Goal: Task Accomplishment & Management: Manage account settings

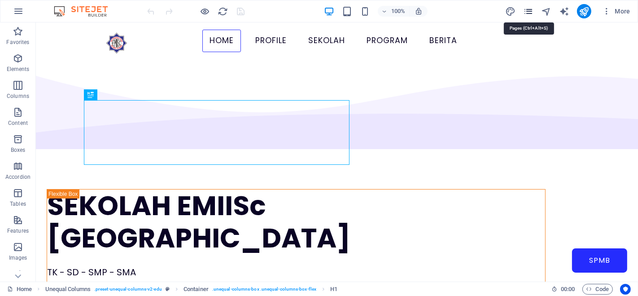
click at [527, 9] on icon "pages" at bounding box center [528, 11] width 10 height 10
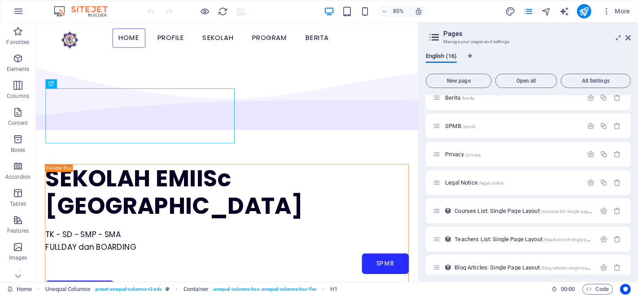
scroll to position [219, 0]
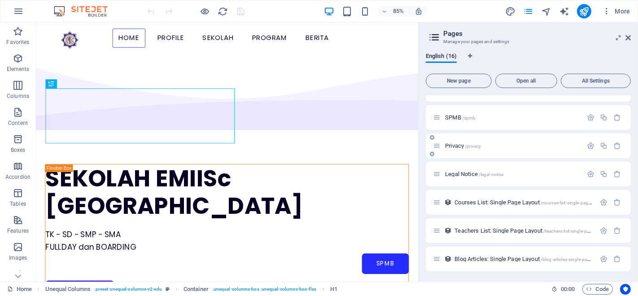
click at [497, 147] on p "Privacy /privacy" at bounding box center [512, 146] width 135 height 6
click at [497, 147] on div "Privacy /privacy" at bounding box center [528, 145] width 205 height 25
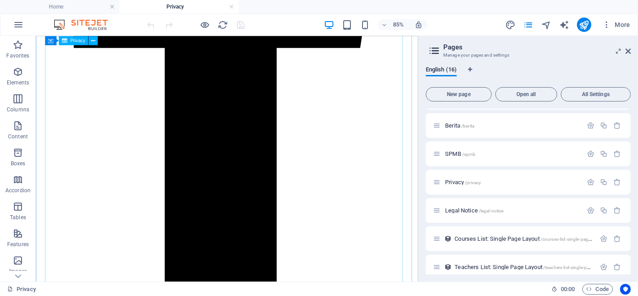
scroll to position [2613, 0]
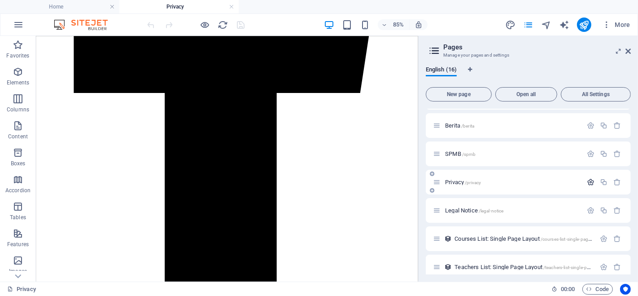
click at [592, 180] on icon "button" at bounding box center [591, 182] width 8 height 8
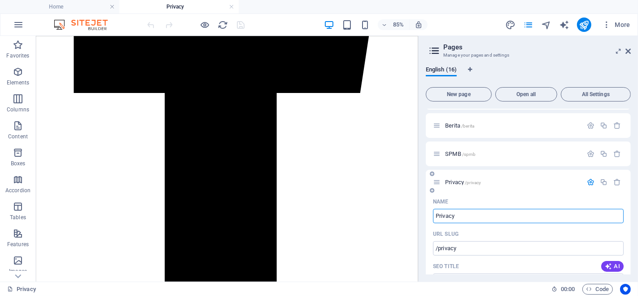
scroll to position [196, 0]
click at [588, 181] on icon "button" at bounding box center [591, 182] width 8 height 8
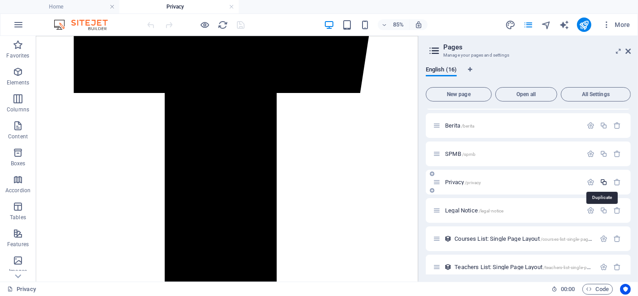
click at [602, 180] on icon "button" at bounding box center [604, 182] width 8 height 8
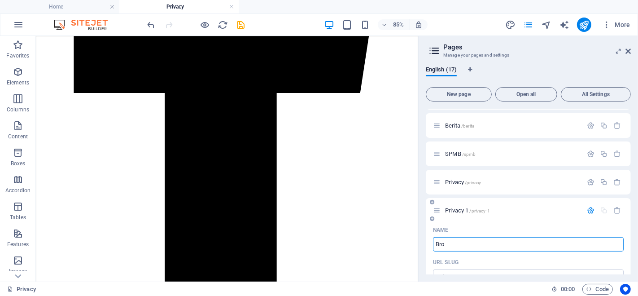
type input "Bros"
type input "/br"
type input "Br"
type input "Brosur"
type input "/brosu"
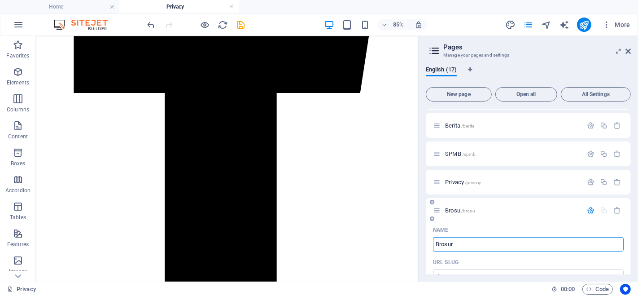
type input "Brosu"
type input "Brosur"
type input "/brosur"
type input "Brosur"
type input "Brosur 2025"
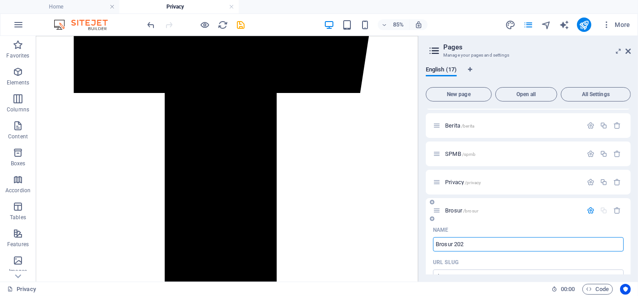
type input "/brosur-202"
type input "Brosur 202"
type input "Brosur 2025"
type input "/brosur-2025"
type input "Brosur 2025"
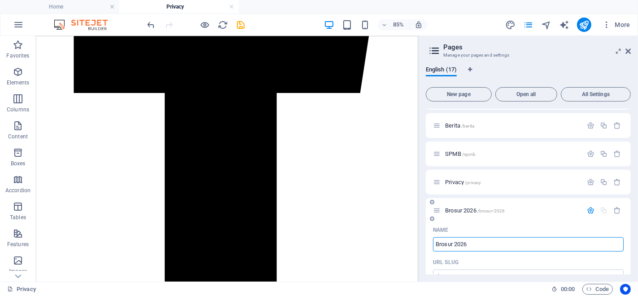
type input "Brosur 2026"
type input "/brosur-2026"
type input "Brosur 2026"
click at [454, 244] on input "Brosur 2026" at bounding box center [528, 244] width 191 height 14
type input "Brosur EMI2026"
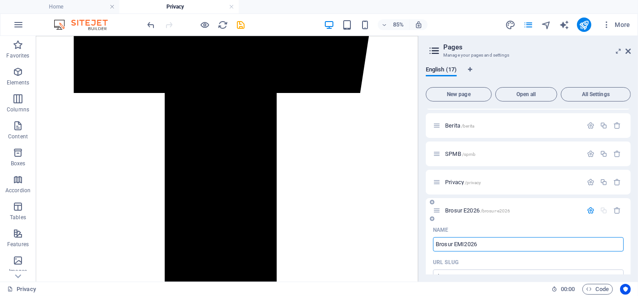
type input "/brosur-e2026"
type input "Brosur E2026"
type input "Brosur EMIIS2026"
type input "/brosur-emiis2026"
type input "Brosur EMIIS2026"
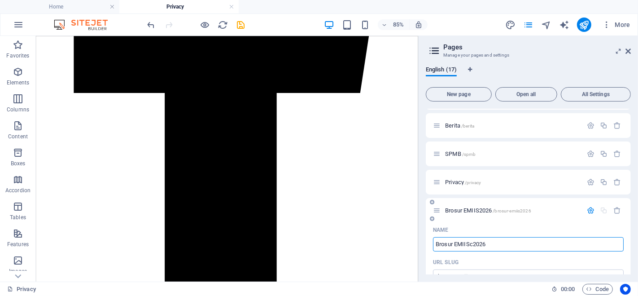
type input "Brosur EMIISc 2026"
type input "/brosur-emiisc2026"
type input "Brosur EMIISc2026"
type input "Brosur EMIISc 2026"
type input "/brosur-emiisc-2026"
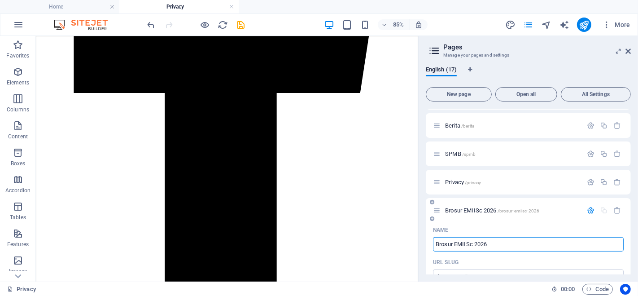
type input "Brosur EMIISc 2026"
click at [528, 226] on div "Name" at bounding box center [528, 229] width 191 height 14
click at [460, 186] on div "Privacy /privacy" at bounding box center [507, 182] width 149 height 10
click at [588, 211] on icon "button" at bounding box center [591, 210] width 8 height 8
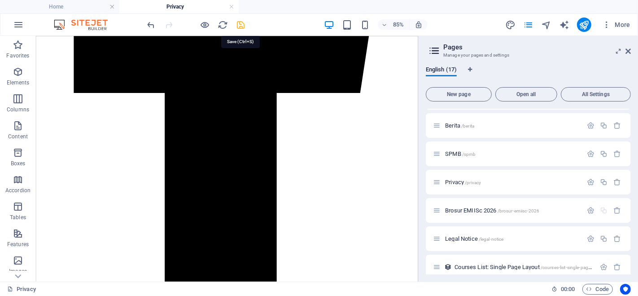
click at [241, 23] on icon "save" at bounding box center [241, 25] width 10 height 10
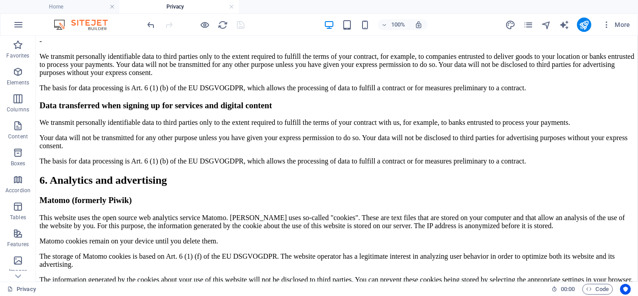
scroll to position [1228, 0]
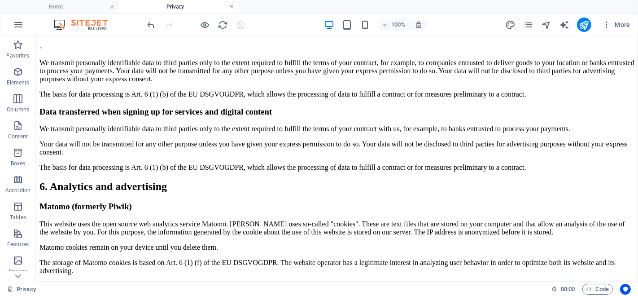
click at [233, 4] on link at bounding box center [231, 7] width 5 height 9
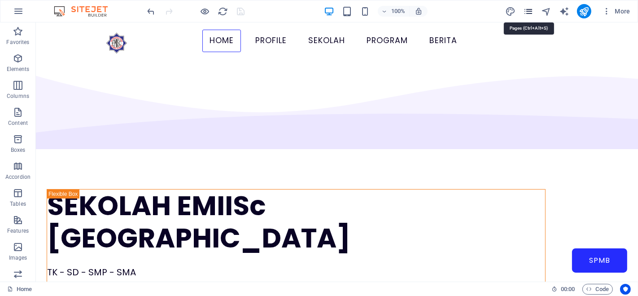
click at [531, 11] on icon "pages" at bounding box center [528, 11] width 10 height 10
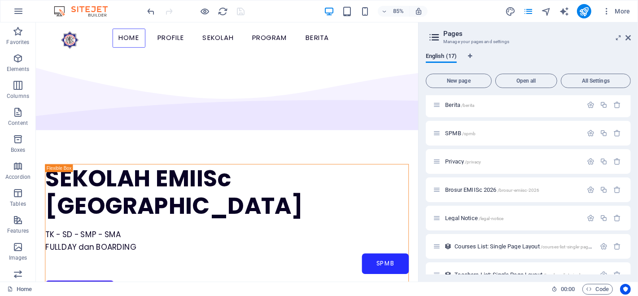
scroll to position [208, 0]
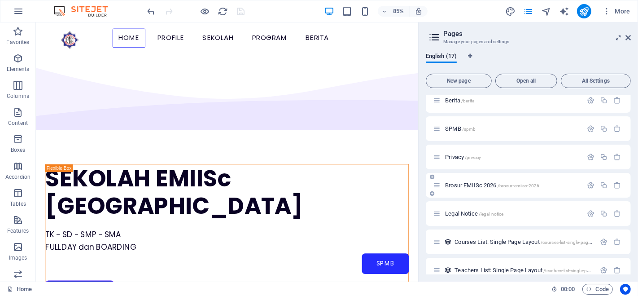
click at [543, 186] on p "Brosur EMIISc 2026 /brosur-emiisc-2026" at bounding box center [512, 185] width 135 height 6
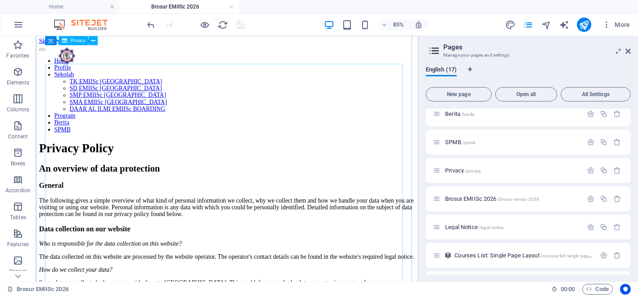
scroll to position [0, 0]
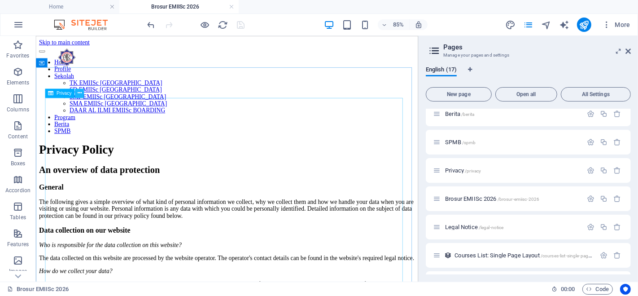
click at [80, 95] on icon at bounding box center [80, 93] width 4 height 8
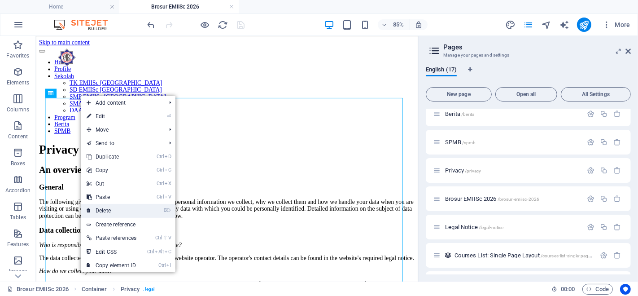
click at [103, 205] on link "⌦ Delete" at bounding box center [111, 210] width 61 height 13
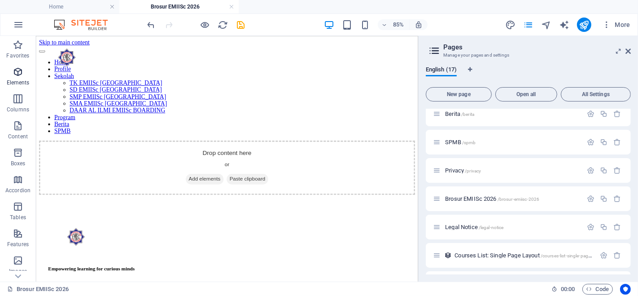
click at [17, 74] on icon "button" at bounding box center [18, 71] width 11 height 11
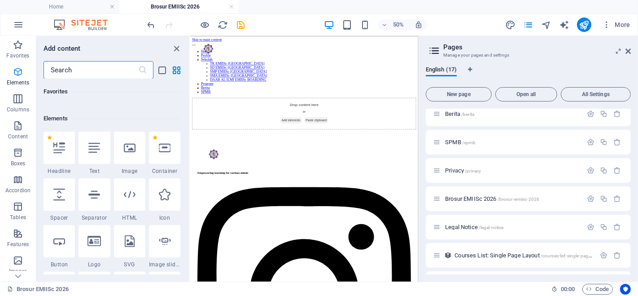
scroll to position [96, 0]
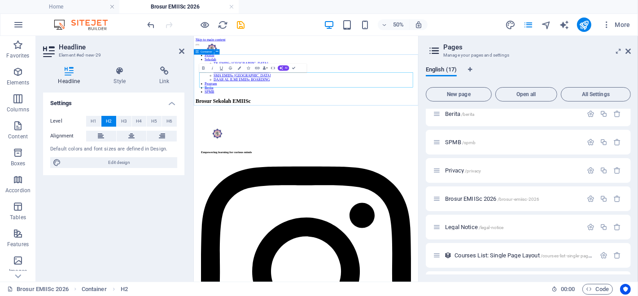
click at [316, 160] on div "Brosur Sekolah EMIISc" at bounding box center [417, 166] width 441 height 12
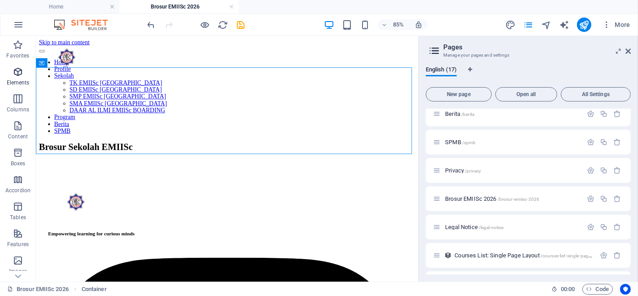
click at [19, 72] on icon "button" at bounding box center [18, 71] width 11 height 11
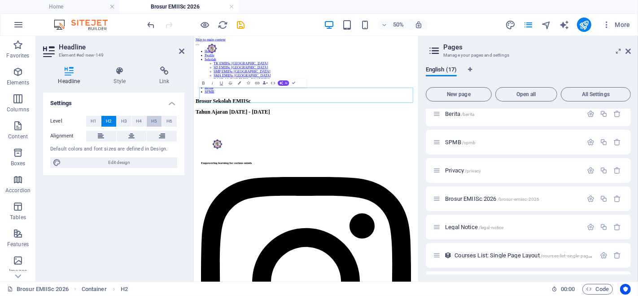
click at [154, 119] on span "H5" at bounding box center [154, 121] width 6 height 11
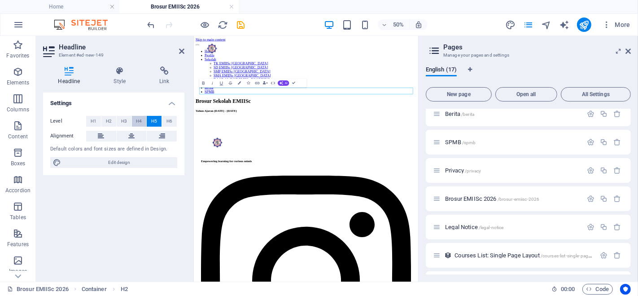
click at [144, 120] on button "H4" at bounding box center [139, 121] width 15 height 11
click at [122, 76] on h4 "Style" at bounding box center [122, 75] width 46 height 19
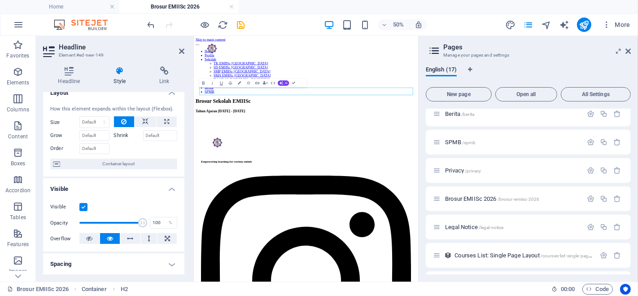
scroll to position [5, 0]
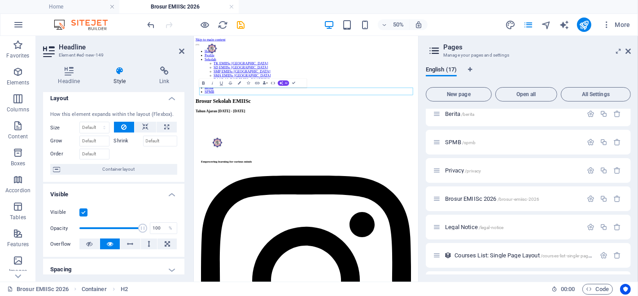
click at [203, 85] on icon "button" at bounding box center [203, 82] width 5 height 5
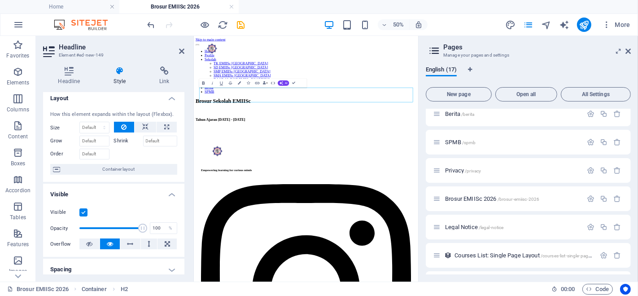
click at [203, 85] on icon "button" at bounding box center [203, 82] width 5 height 5
click at [206, 199] on h4 "Tahun Ajaran [DATE] - [DATE]" at bounding box center [417, 203] width 441 height 8
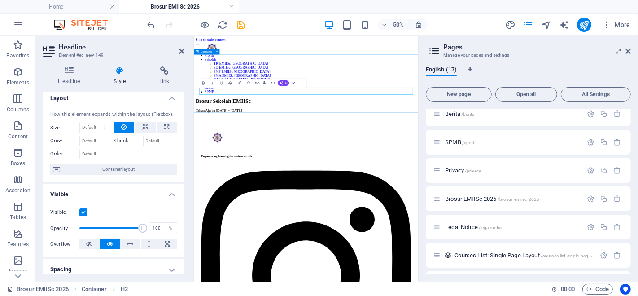
click at [274, 187] on div "Brosur Sekolah EMIISc Tahun Ajaran 2026 - 2027" at bounding box center [417, 174] width 441 height 29
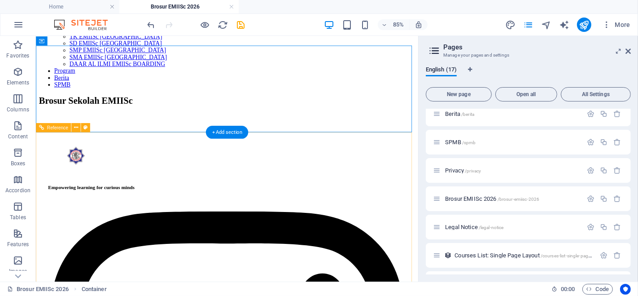
scroll to position [0, 0]
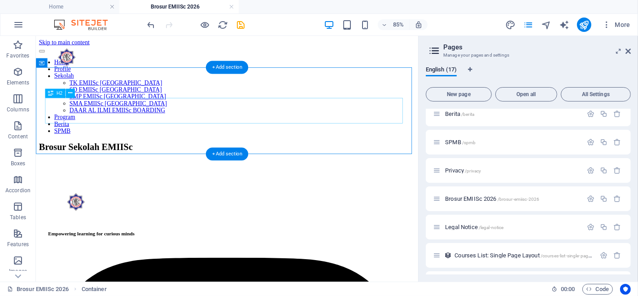
click at [200, 161] on div "Brosur Sekolah EMIISc" at bounding box center [260, 167] width 442 height 12
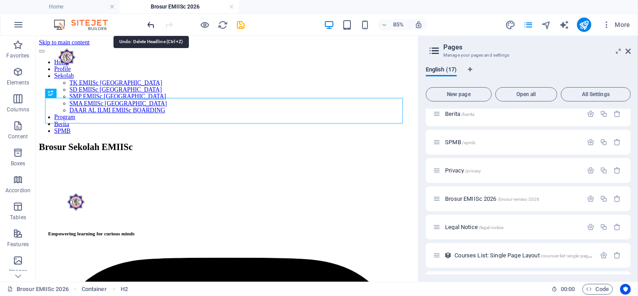
click at [153, 25] on icon "undo" at bounding box center [151, 25] width 10 height 10
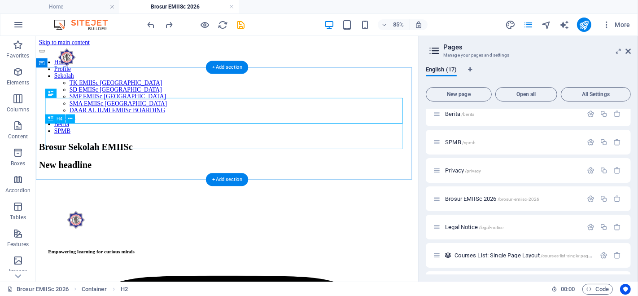
click at [168, 182] on div "New headline" at bounding box center [260, 188] width 442 height 12
click at [187, 182] on div "New headline" at bounding box center [260, 188] width 442 height 12
click at [135, 182] on div "Tahun" at bounding box center [260, 188] width 442 height 12
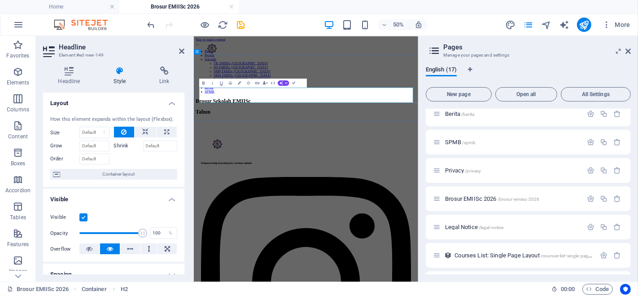
click at [339, 181] on h2 "Tahun" at bounding box center [417, 187] width 441 height 12
click at [441, 181] on h2 "Tahun Ajaran 2025 - 2027" at bounding box center [417, 187] width 441 height 12
click at [434, 186] on div "Brosur Sekolah EMIISc Tahun Ajaran 2026 - 2027" at bounding box center [417, 176] width 441 height 33
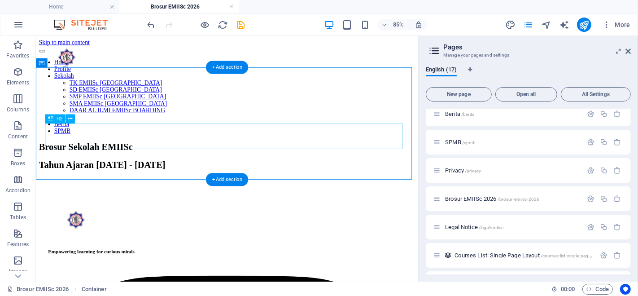
click at [321, 182] on div "Tahun Ajaran [DATE] - [DATE]" at bounding box center [260, 188] width 442 height 12
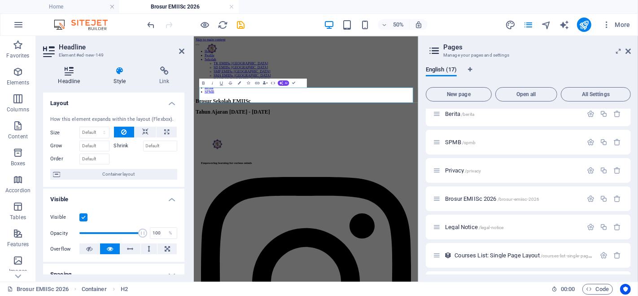
click at [74, 72] on icon at bounding box center [69, 70] width 52 height 9
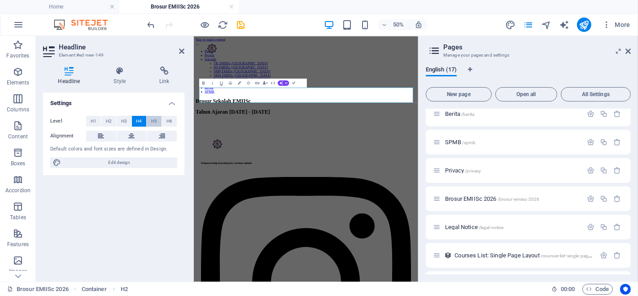
click at [151, 119] on span "H5" at bounding box center [154, 121] width 6 height 11
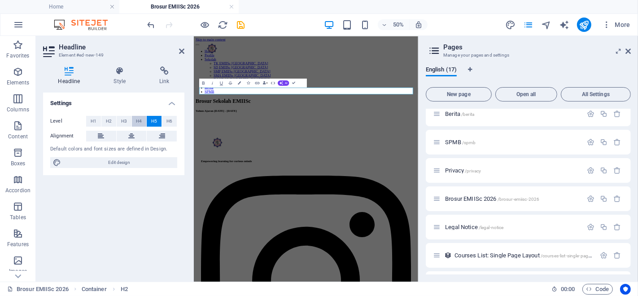
click at [132, 119] on button "H4" at bounding box center [139, 121] width 15 height 11
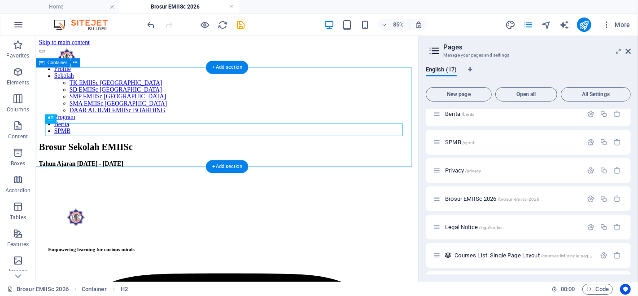
click at [322, 184] on div "Brosur Sekolah EMIISc Tahun Ajaran 2026 - 2027" at bounding box center [260, 176] width 442 height 30
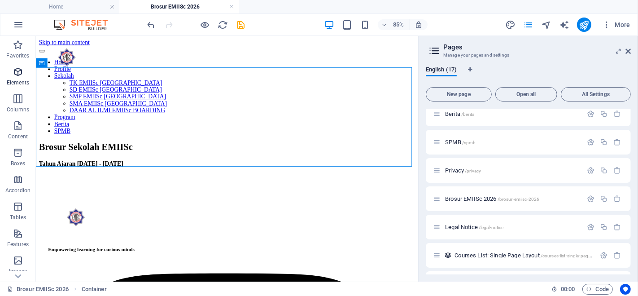
click at [15, 74] on icon "button" at bounding box center [18, 71] width 11 height 11
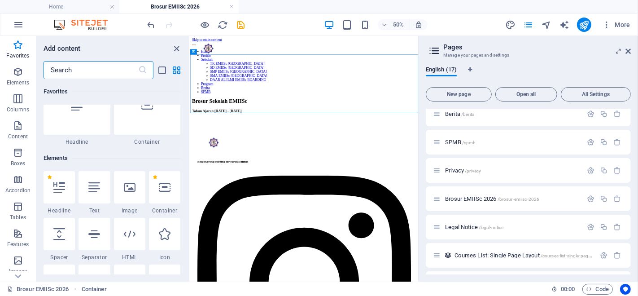
scroll to position [29, 0]
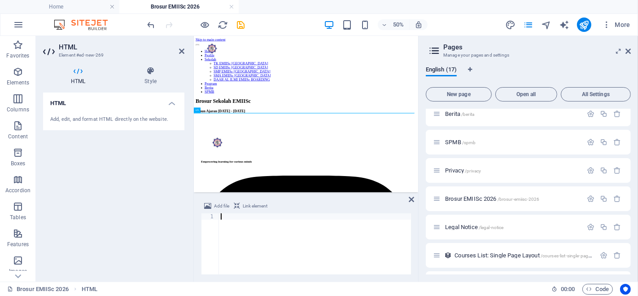
paste textarea "https://drive.google.com/file/d/1fSjr9z4EBXTd6mVOx3pVwF0N3SqRlHUO/view?usp=shar…"
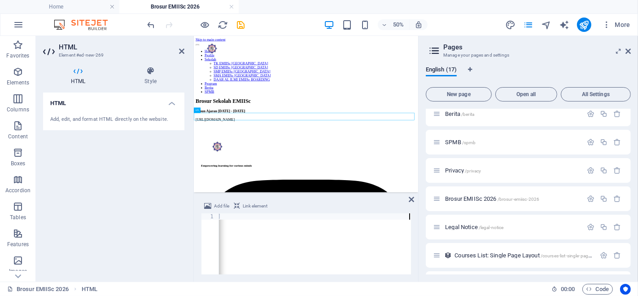
click at [144, 227] on div "HTML Add, edit, and format HTML directly on the website." at bounding box center [113, 183] width 141 height 182
click at [167, 213] on div "HTML Add, edit, and format HTML directly on the website." at bounding box center [113, 183] width 141 height 182
click at [167, 149] on div "HTML Add, edit, and format HTML directly on the website." at bounding box center [113, 183] width 141 height 182
click at [497, 199] on div "https://drive.google.com/file/d/1fSjr9z4EBXTd6mVOx3pVwF0N3SqRlHUO/view?usp=shar…" at bounding box center [417, 203] width 441 height 8
click at [137, 207] on div "HTML Add, edit, and format HTML directly on the website." at bounding box center [113, 183] width 141 height 182
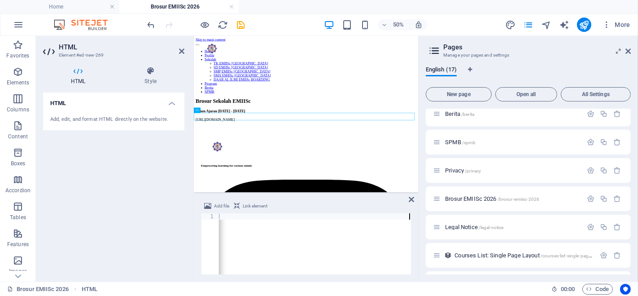
click at [244, 220] on div "https://drive.google.com/file/d/1fSjr9z4EBXTd6mVOx3pVwF0N3SqRlHUO/view?usp=shar…" at bounding box center [285, 249] width 251 height 72
click at [276, 219] on div "https://drive.google.com/file/d/1fSjr9z4EBXTd6mVOx3pVwF0N3SqRlHUO/view?usp=shar…" at bounding box center [285, 249] width 251 height 72
paste textarea "</html>"
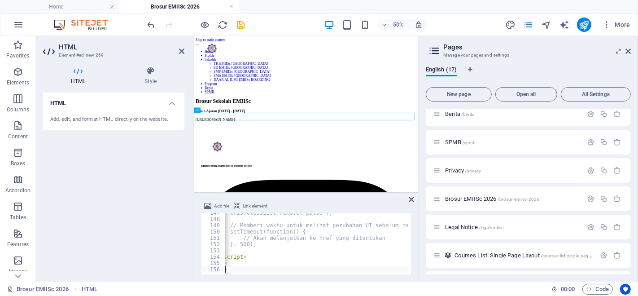
scroll to position [0, 23]
click at [154, 183] on div "HTML Add, edit, and format HTML directly on the website." at bounding box center [113, 183] width 141 height 182
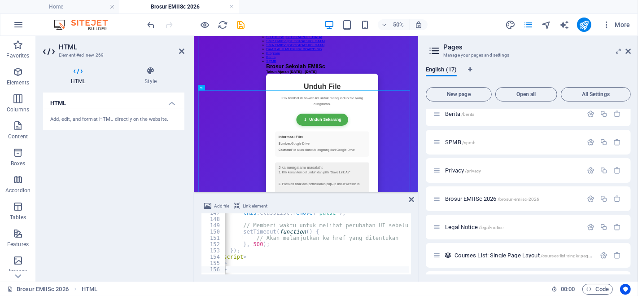
scroll to position [54, 0]
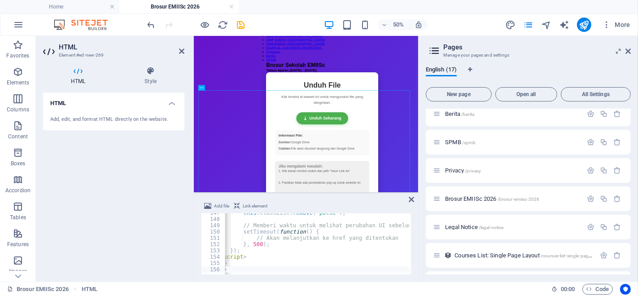
click at [281, 252] on div "this . classList . remove ( 'pulse' ) ; // Memberi waktu untuk melihat perubaha…" at bounding box center [424, 245] width 445 height 72
type textarea "</body> </html>"
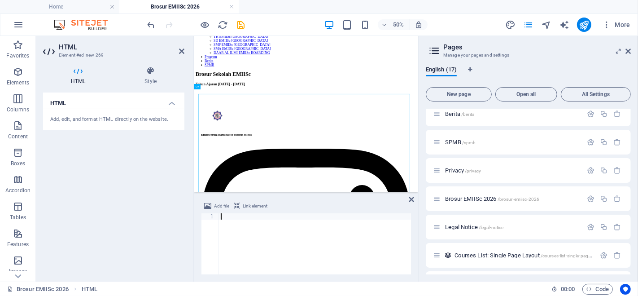
scroll to position [47, 0]
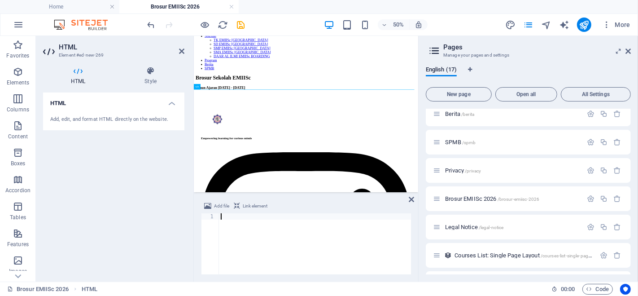
paste textarea "</html>"
type textarea "</html>"
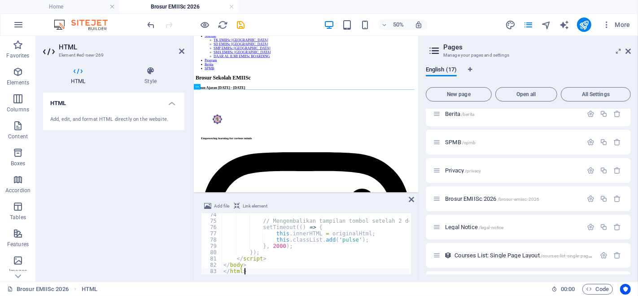
click at [138, 203] on div "HTML Add, edit, and format HTML directly on the website." at bounding box center [113, 183] width 141 height 182
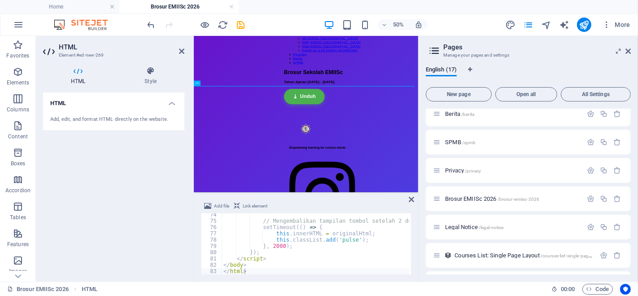
scroll to position [54, 0]
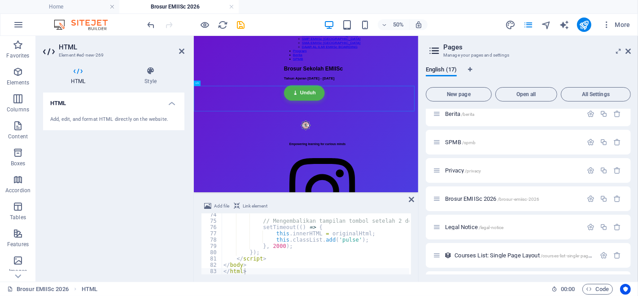
click at [134, 207] on div "HTML Add, edit, and format HTML directly on the website." at bounding box center [113, 183] width 141 height 182
click at [244, 21] on icon "save" at bounding box center [241, 25] width 10 height 10
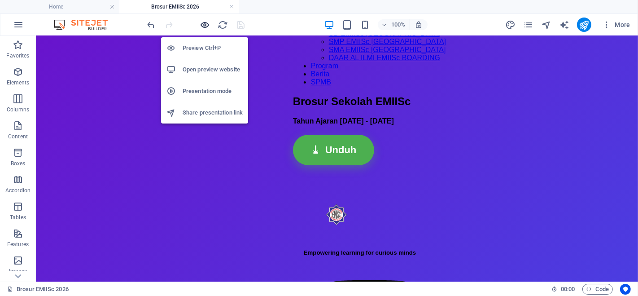
click at [206, 21] on icon "button" at bounding box center [205, 25] width 10 height 10
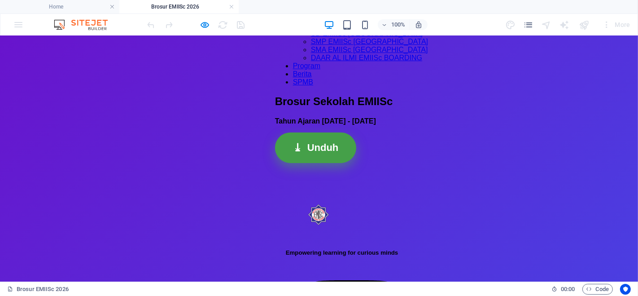
click at [275, 152] on link "⤓ Unduh" at bounding box center [316, 149] width 82 height 31
click at [275, 155] on link "⤓ Unduh" at bounding box center [316, 149] width 82 height 31
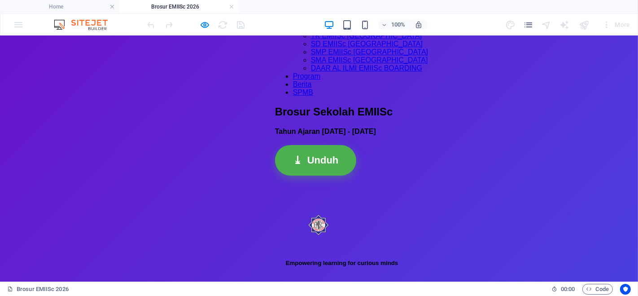
scroll to position [44, 0]
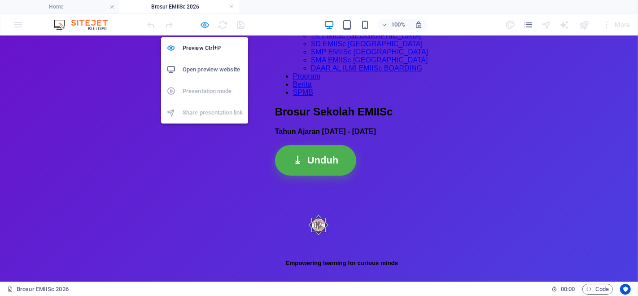
click at [208, 23] on icon "button" at bounding box center [205, 25] width 10 height 10
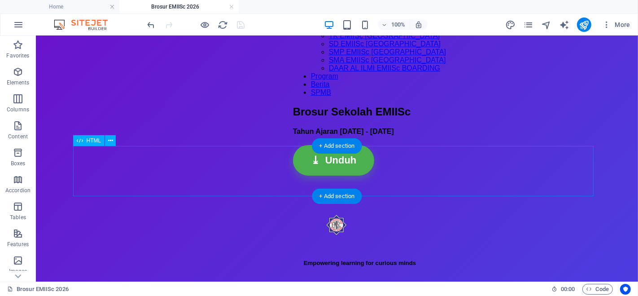
click at [292, 157] on div "Tombol Unduh ⤓ Unduh" at bounding box center [368, 159] width 153 height 31
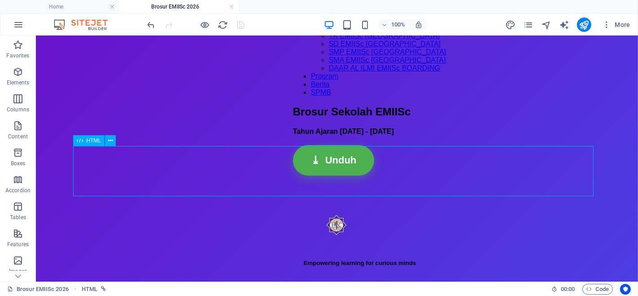
click at [91, 141] on span "HTML" at bounding box center [94, 140] width 15 height 5
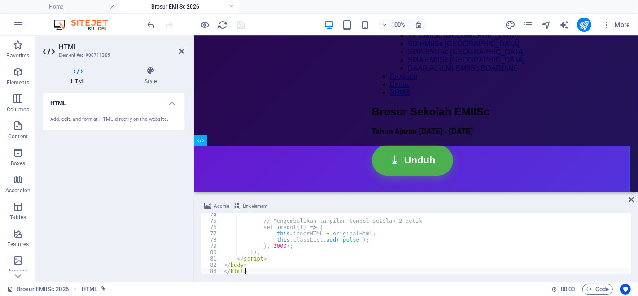
scroll to position [460, 0]
click at [310, 247] on div "// Mengembalikan tampilan tombol setelah 2 detik setTimeout (( ) => { this . in…" at bounding box center [425, 247] width 407 height 72
type textarea "</body> </html>"
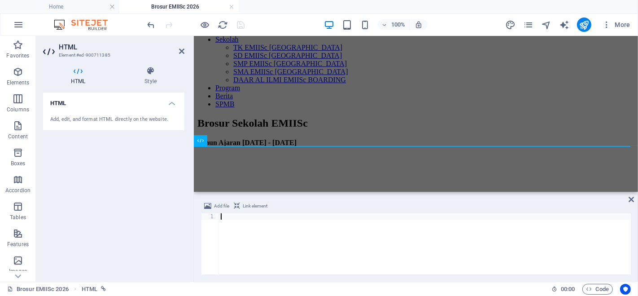
type textarea "</html>"
click at [108, 208] on div "HTML Add, edit, and format HTML directly on the website." at bounding box center [113, 183] width 141 height 182
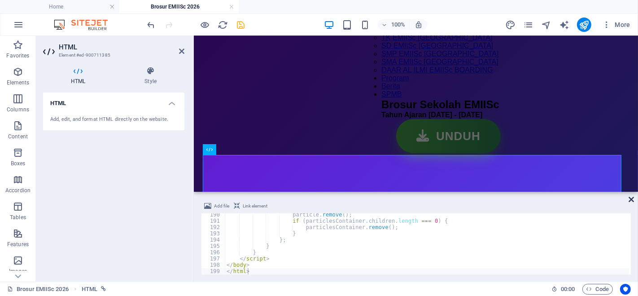
click at [632, 200] on icon at bounding box center [630, 199] width 5 height 7
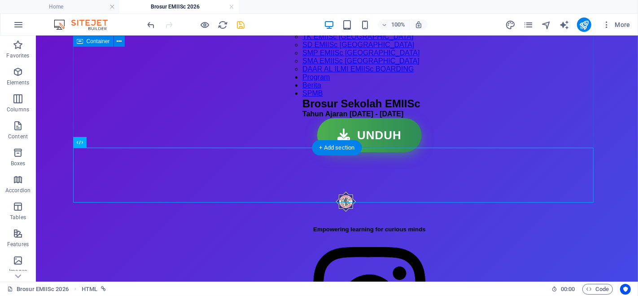
scroll to position [36, 0]
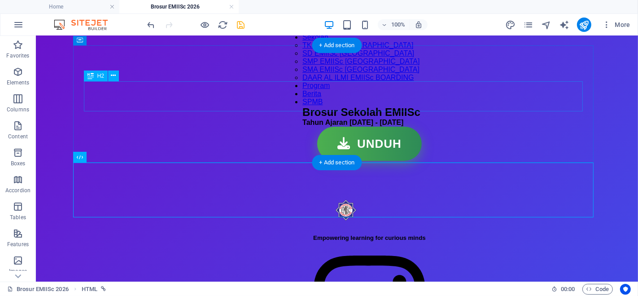
click at [302, 105] on div "Brosur Sekolah EMIISc" at bounding box center [369, 111] width 134 height 13
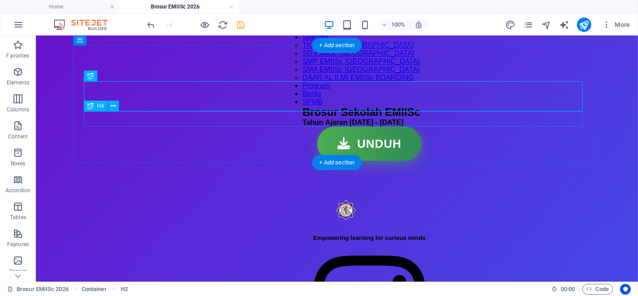
click at [302, 118] on div "Tahun Ajaran [DATE] - [DATE]" at bounding box center [369, 122] width 134 height 8
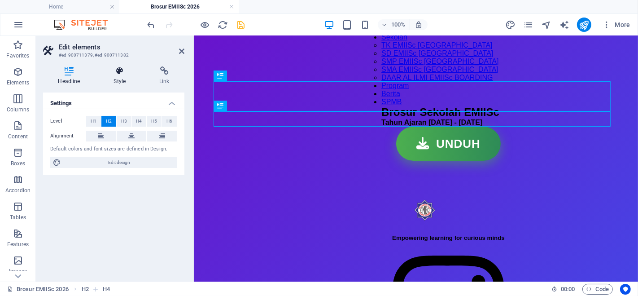
click at [117, 72] on icon at bounding box center [120, 70] width 42 height 9
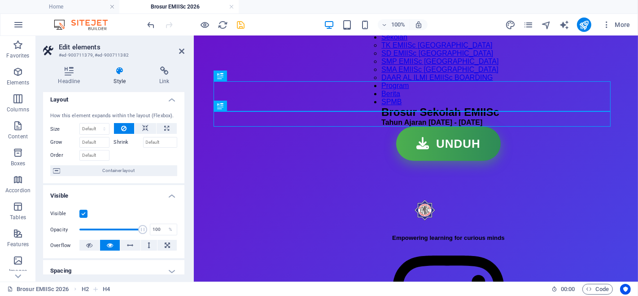
scroll to position [0, 0]
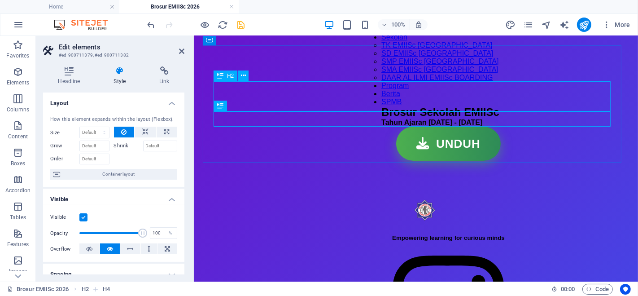
click at [381, 105] on div "Brosur Sekolah EMIISc" at bounding box center [448, 111] width 134 height 13
click at [381, 122] on div "Tahun Ajaran [DATE] - [DATE]" at bounding box center [448, 122] width 134 height 8
click at [381, 105] on div "Brosur Sekolah EMIISc" at bounding box center [448, 111] width 134 height 13
click at [222, 77] on icon at bounding box center [220, 75] width 6 height 11
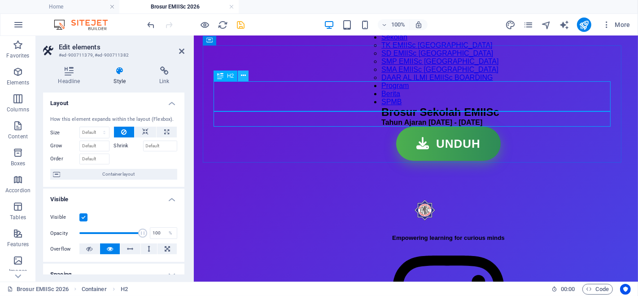
click at [242, 76] on icon at bounding box center [243, 75] width 5 height 9
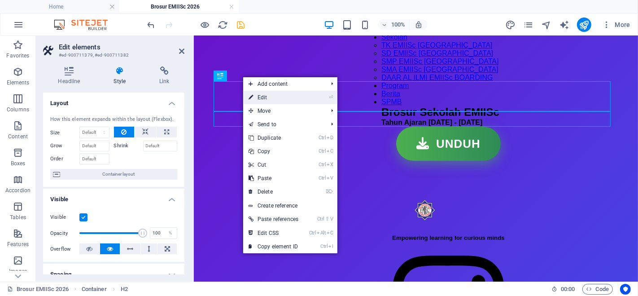
click at [256, 95] on link "⏎ Edit" at bounding box center [273, 97] width 61 height 13
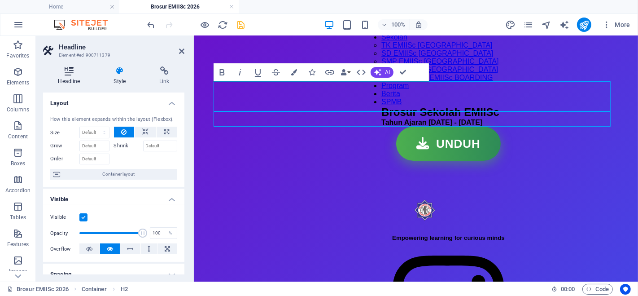
click at [71, 74] on icon at bounding box center [69, 70] width 52 height 9
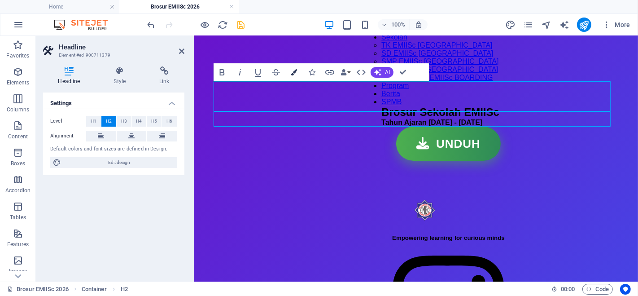
click at [293, 72] on icon "button" at bounding box center [294, 72] width 6 height 6
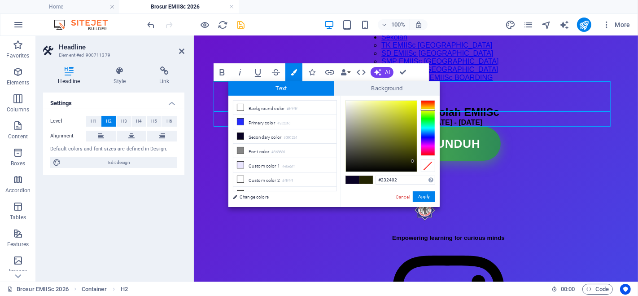
click at [429, 109] on div at bounding box center [428, 128] width 14 height 56
type input "#eaf308"
click at [414, 103] on div at bounding box center [381, 135] width 71 height 71
click at [424, 196] on button "Apply" at bounding box center [424, 196] width 22 height 11
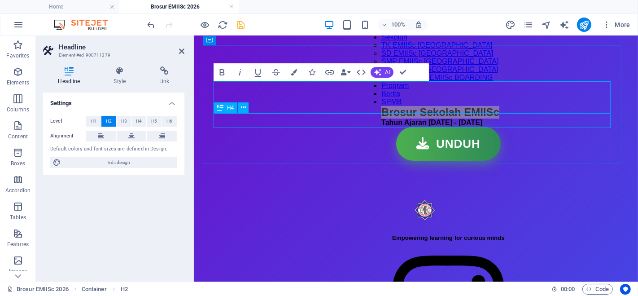
click at [381, 121] on div "Tahun Ajaran [DATE] - [DATE]" at bounding box center [448, 122] width 134 height 8
click at [381, 120] on div "Tahun Ajaran [DATE] - [DATE]" at bounding box center [448, 122] width 134 height 8
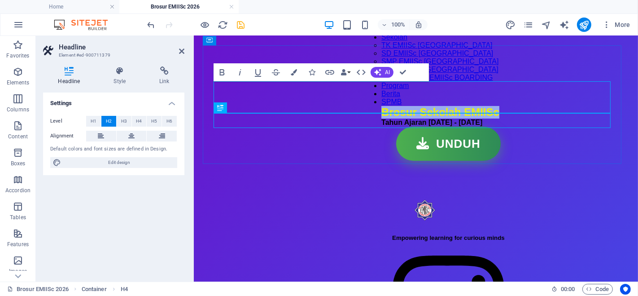
click at [381, 112] on span "Brosur Sekolah EMIISc" at bounding box center [440, 111] width 118 height 12
click at [381, 118] on div "Tahun Ajaran [DATE] - [DATE]" at bounding box center [448, 122] width 134 height 8
click at [381, 121] on div "Tahun Ajaran [DATE] - [DATE]" at bounding box center [448, 122] width 134 height 8
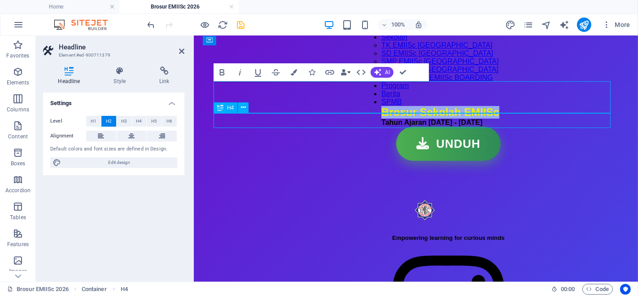
click at [381, 121] on div "Tahun Ajaran [DATE] - [DATE]" at bounding box center [448, 122] width 134 height 8
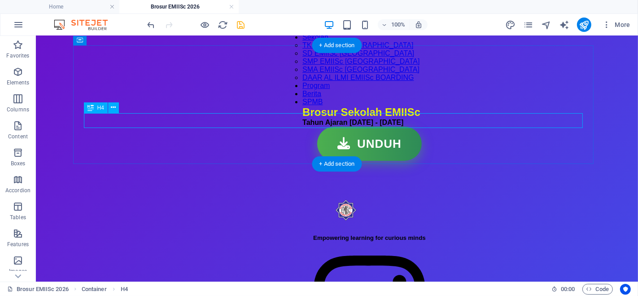
click at [302, 121] on div "Tahun Ajaran [DATE] - [DATE]" at bounding box center [369, 122] width 134 height 8
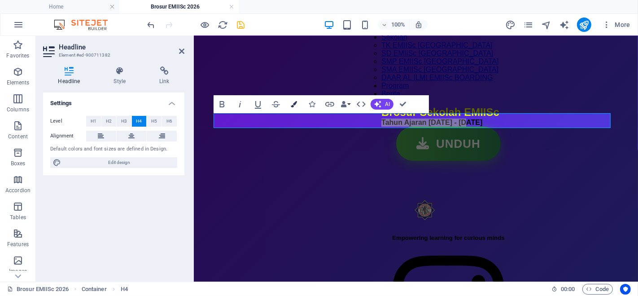
click at [295, 102] on icon "button" at bounding box center [294, 104] width 6 height 6
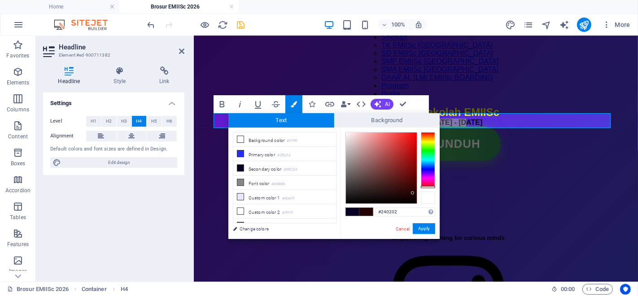
drag, startPoint x: 427, startPoint y: 170, endPoint x: 428, endPoint y: 198, distance: 28.7
click at [428, 198] on div at bounding box center [390, 168] width 90 height 72
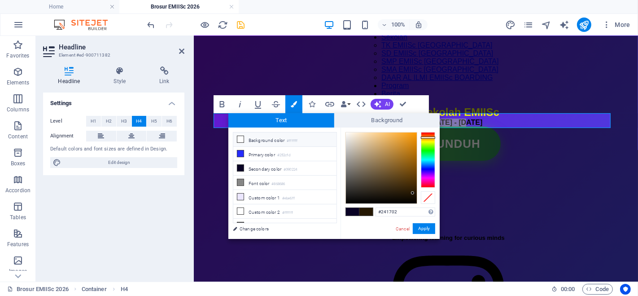
click at [271, 137] on li "Background color #ffffff" at bounding box center [284, 139] width 103 height 14
type input "#ffffff"
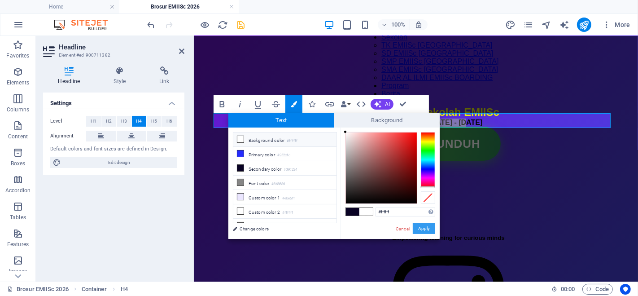
click at [427, 226] on button "Apply" at bounding box center [424, 228] width 22 height 11
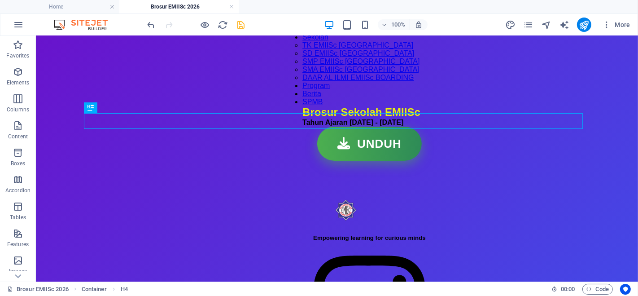
click at [464, 90] on div "Reference Privacy Container Reference Placeholder H2 H4 HTML H2 H4 HTML" at bounding box center [337, 158] width 602 height 245
click at [242, 20] on icon "save" at bounding box center [241, 25] width 10 height 10
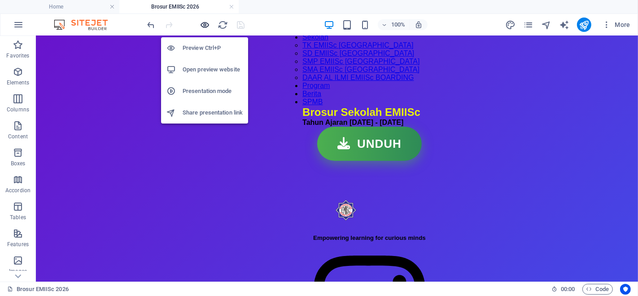
click at [206, 25] on icon "button" at bounding box center [205, 25] width 10 height 10
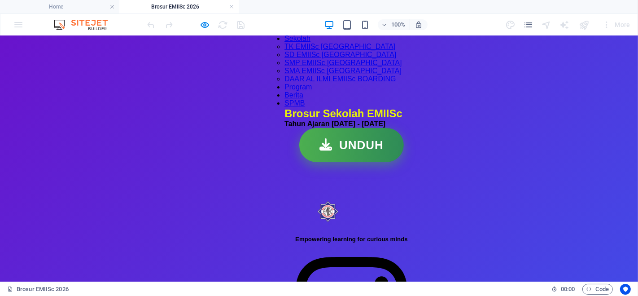
scroll to position [33, 0]
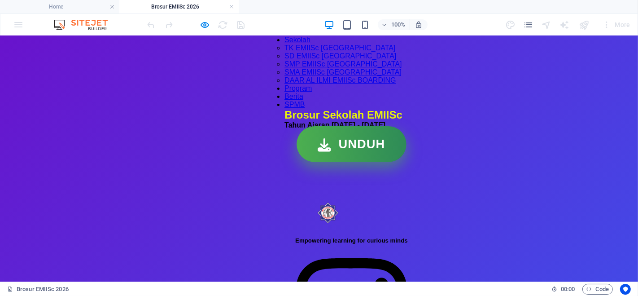
click at [323, 163] on link "UNDUH" at bounding box center [351, 146] width 105 height 34
click at [316, 163] on link "UNDUH" at bounding box center [351, 146] width 105 height 34
click at [320, 163] on link "UNDUH" at bounding box center [351, 146] width 105 height 34
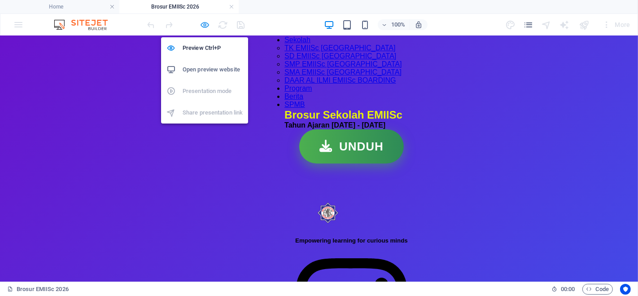
click at [206, 25] on icon "button" at bounding box center [205, 25] width 10 height 10
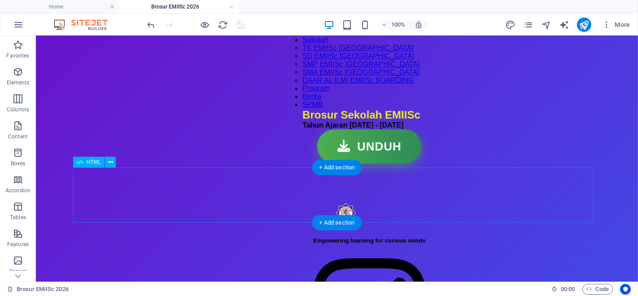
click at [326, 163] on div "Tombol Unduh UNDUH" at bounding box center [369, 146] width 134 height 34
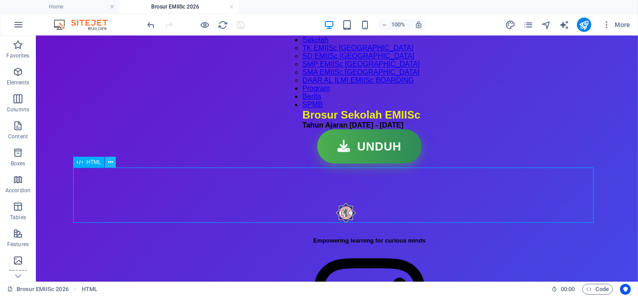
click at [109, 164] on icon at bounding box center [110, 161] width 5 height 9
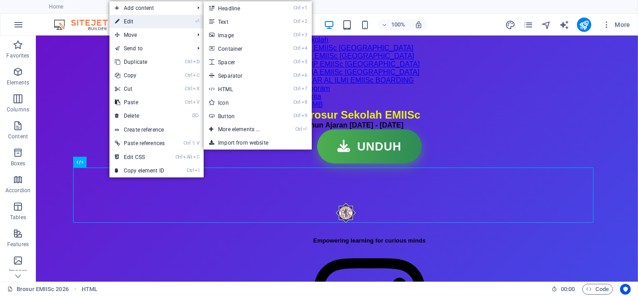
click at [135, 21] on link "⏎ Edit" at bounding box center [139, 21] width 61 height 13
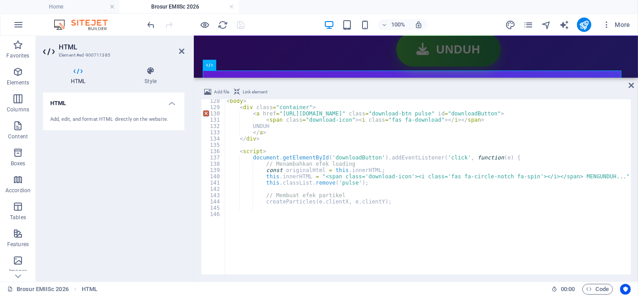
scroll to position [175, 0]
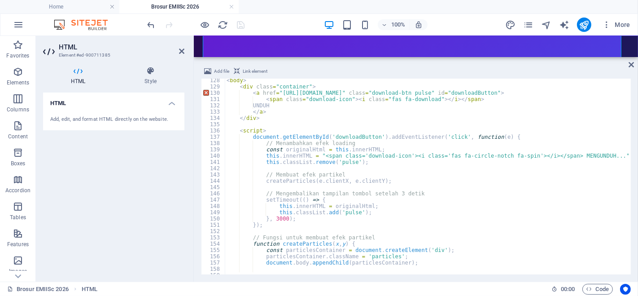
drag, startPoint x: 538, startPoint y: 193, endPoint x: 311, endPoint y: 21, distance: 284.9
click at [505, 57] on div "Reference Privacy Container Reference Placeholder H2 H4 HTML H2 H4 HTML Add fil…" at bounding box center [416, 158] width 444 height 245
click at [278, 92] on div "< body > < div class = "container" > < a href = "https://drive.google.com/uc?ex…" at bounding box center [447, 180] width 445 height 206
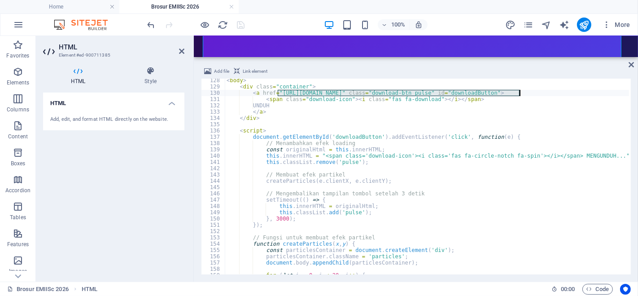
drag, startPoint x: 278, startPoint y: 92, endPoint x: 519, endPoint y: 92, distance: 240.4
click at [519, 92] on div "< body > < div class = "container" > < a href = "https://drive.google.com/uc?ex…" at bounding box center [447, 180] width 445 height 206
paste textarea "drive/folders/1StiL-ynSKSubARMWN8PJ6rXNeAPcw5sY"
type textarea "<a href="https://drive.google.com/drive/folders/1StiL-ynSKSubARMWN8PJ6rXNeAPcw5…"
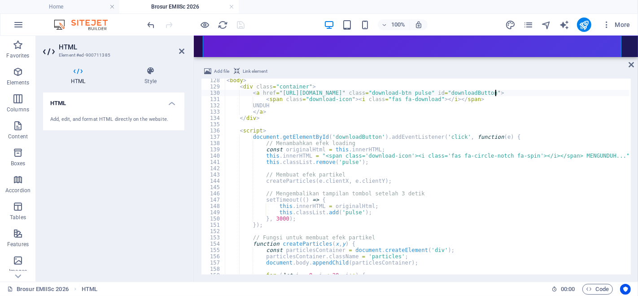
click at [148, 183] on div "HTML Add, edit, and format HTML directly on the website." at bounding box center [113, 183] width 141 height 182
click at [631, 63] on icon at bounding box center [630, 64] width 5 height 7
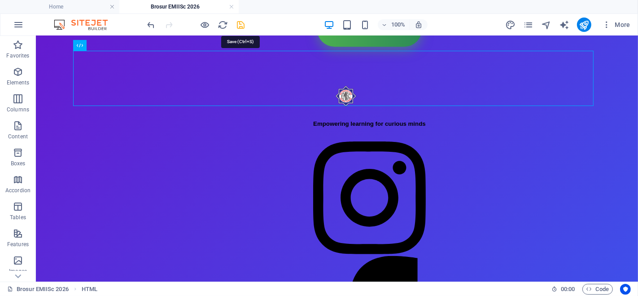
click at [239, 25] on icon "save" at bounding box center [241, 25] width 10 height 10
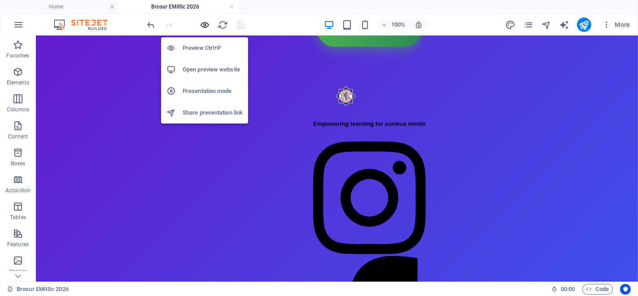
click at [206, 26] on icon "button" at bounding box center [205, 25] width 10 height 10
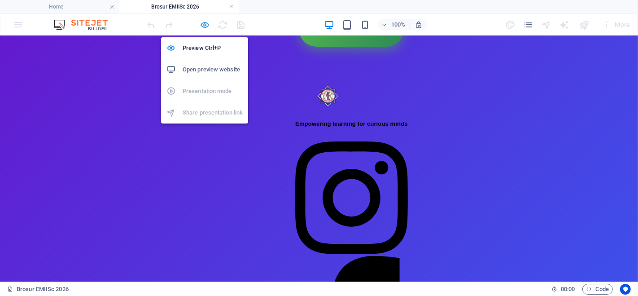
scroll to position [135, 0]
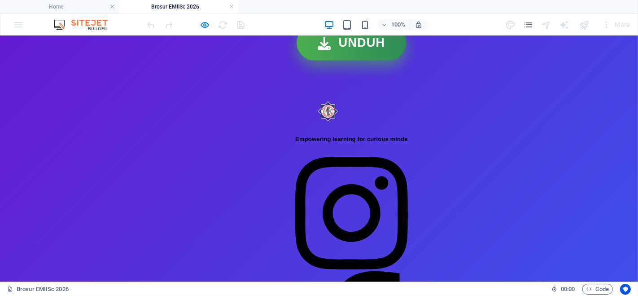
click at [331, 61] on link "UNDUH" at bounding box center [351, 44] width 105 height 34
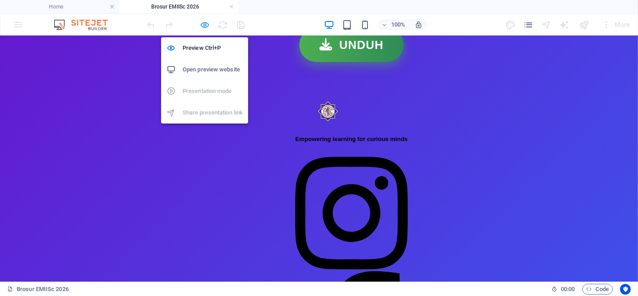
click at [203, 24] on icon "button" at bounding box center [205, 25] width 10 height 10
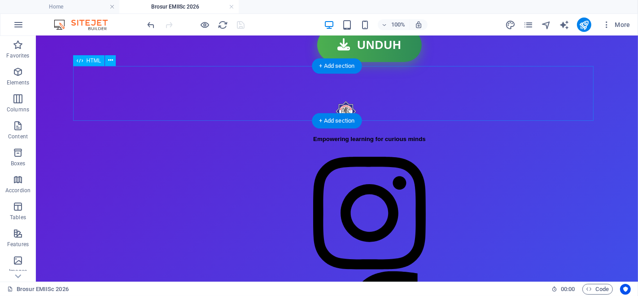
click at [317, 61] on div "Tombol Unduh UNDUH" at bounding box center [369, 44] width 134 height 34
click at [111, 62] on icon at bounding box center [110, 60] width 5 height 9
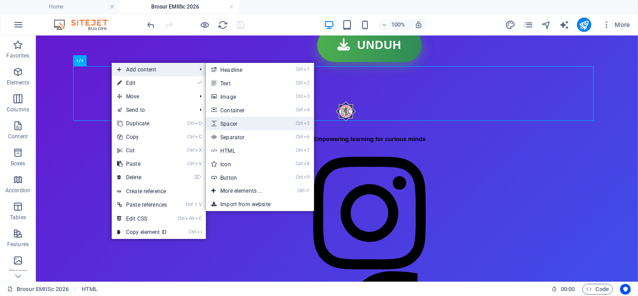
click at [254, 124] on link "Ctrl 5 Spacer" at bounding box center [243, 123] width 74 height 13
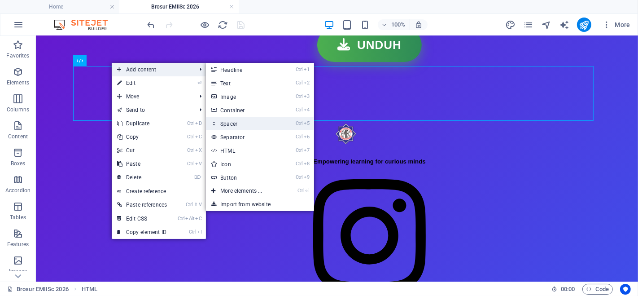
select select "px"
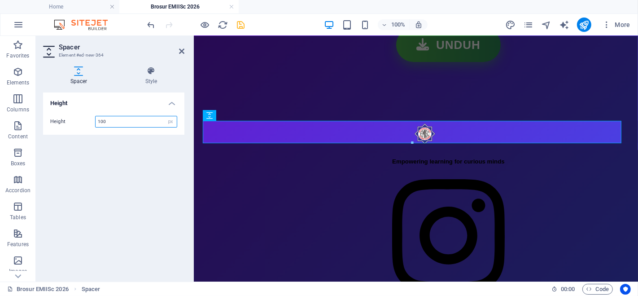
type input "100"
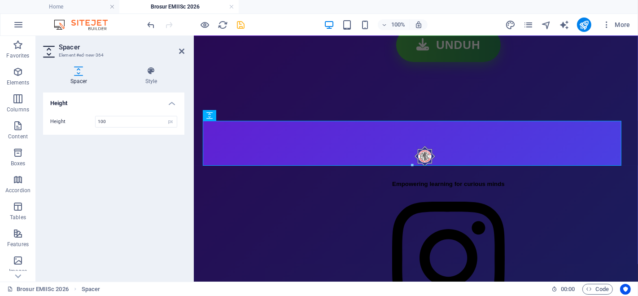
click at [114, 188] on div "Height Height 100 px rem vh vw" at bounding box center [113, 183] width 141 height 182
click at [180, 51] on icon at bounding box center [181, 51] width 5 height 7
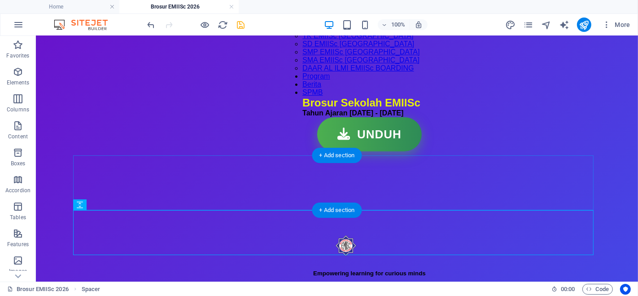
scroll to position [41, 0]
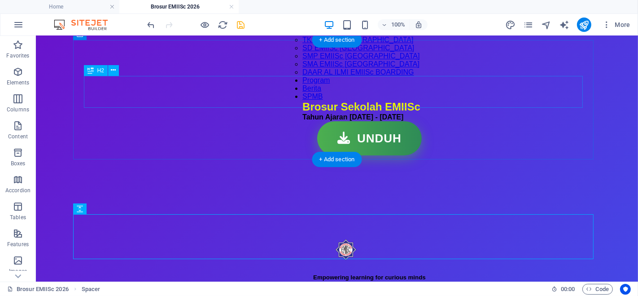
click at [302, 100] on div "Brosur Sekolah EMIISc" at bounding box center [369, 106] width 134 height 13
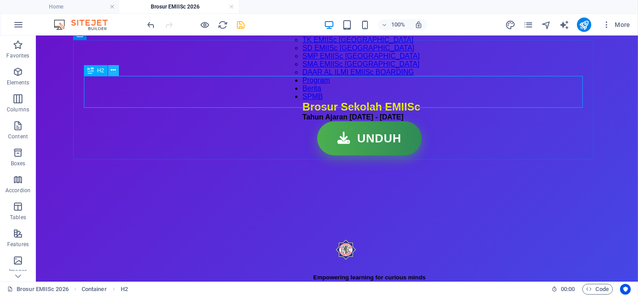
click at [111, 70] on icon at bounding box center [113, 69] width 5 height 9
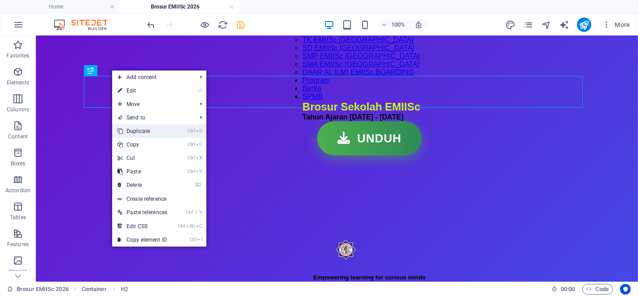
click at [153, 127] on link "Ctrl D Duplicate" at bounding box center [142, 130] width 61 height 13
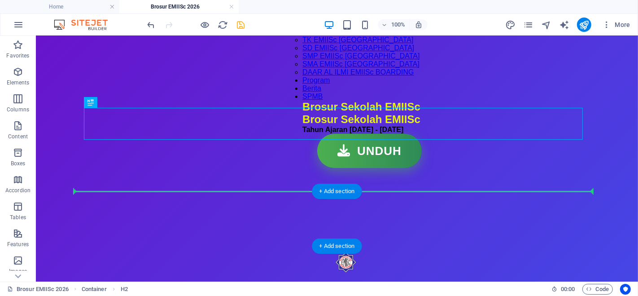
drag, startPoint x: 248, startPoint y: 123, endPoint x: 241, endPoint y: 191, distance: 67.7
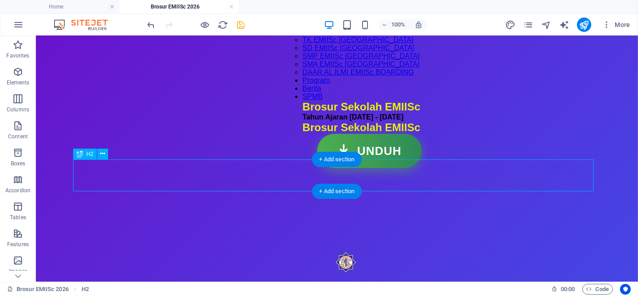
click at [302, 133] on div "Brosur Sekolah EMIISc" at bounding box center [369, 127] width 134 height 13
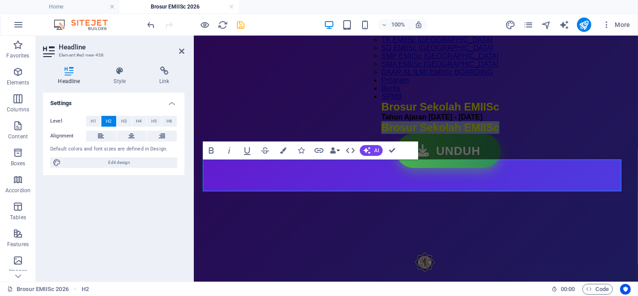
click at [381, 133] on span "Brosur Sekolah EMIISc" at bounding box center [440, 127] width 118 height 12
drag, startPoint x: 285, startPoint y: 172, endPoint x: 461, endPoint y: 173, distance: 175.4
click at [461, 133] on h2 "Brosur Sekolah EMIISc" at bounding box center [448, 127] width 134 height 13
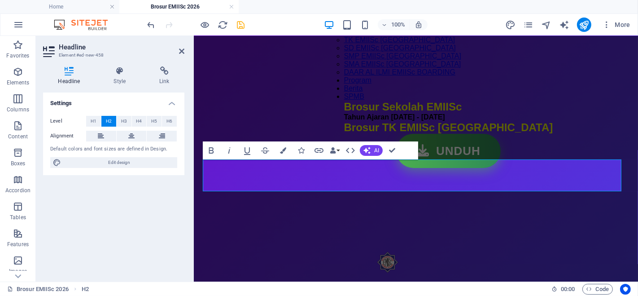
click at [344, 133] on span "Brosur TK EMIISc [GEOGRAPHIC_DATA]" at bounding box center [448, 127] width 209 height 12
drag, startPoint x: 206, startPoint y: 169, endPoint x: 518, endPoint y: 166, distance: 311.3
click at [518, 133] on h2 "Brosur TK EMIISc [GEOGRAPHIC_DATA]" at bounding box center [448, 127] width 209 height 13
click at [126, 119] on span "H3" at bounding box center [124, 121] width 6 height 11
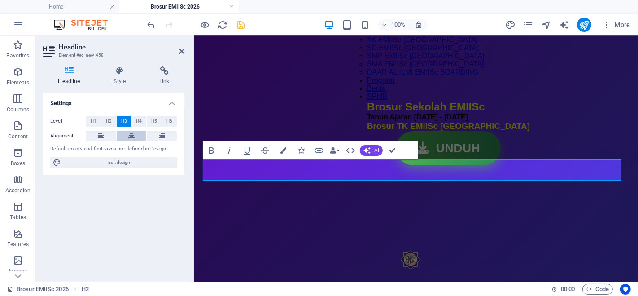
click at [137, 135] on button at bounding box center [132, 136] width 30 height 11
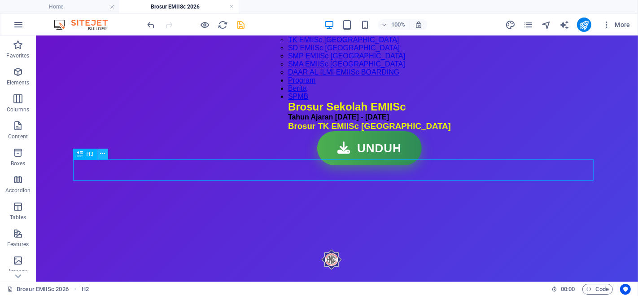
click at [103, 156] on icon at bounding box center [102, 153] width 5 height 9
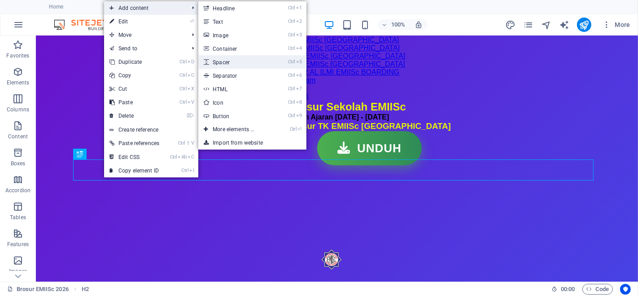
click at [218, 62] on link "Ctrl 5 Spacer" at bounding box center [235, 61] width 74 height 13
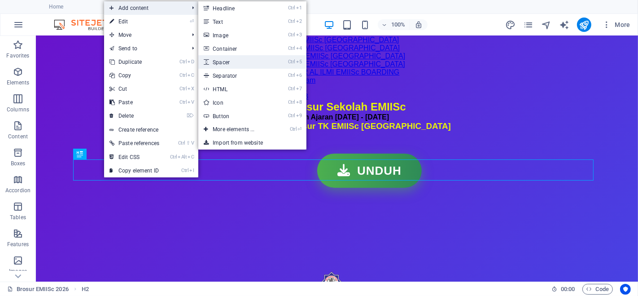
select select "px"
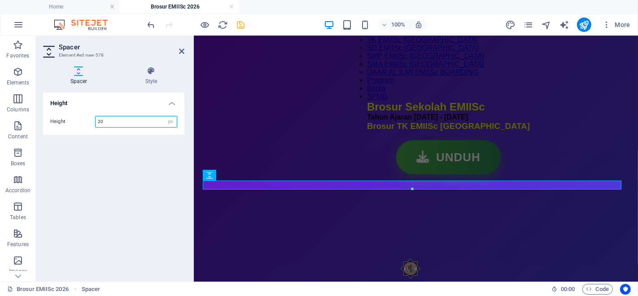
type input "20"
click at [144, 195] on div "Height Height 20 px rem vh vw" at bounding box center [113, 183] width 141 height 182
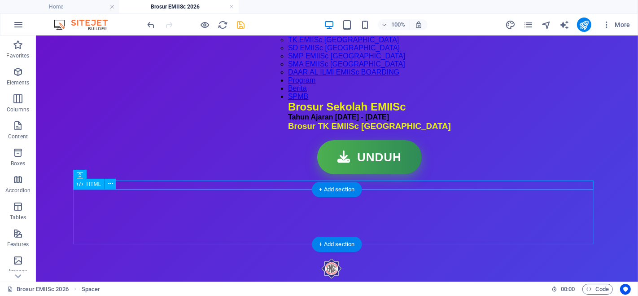
click at [343, 174] on div "Tombol Unduh UNDUH" at bounding box center [369, 156] width 163 height 34
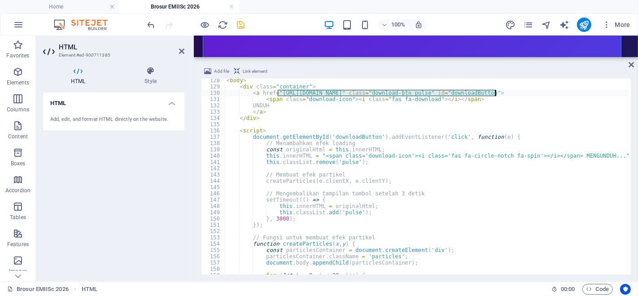
drag, startPoint x: 278, startPoint y: 93, endPoint x: 496, endPoint y: 93, distance: 218.0
click at [496, 93] on div "< body > < div class = "container" > < a href = "https://drive.google.com/drive…" at bounding box center [435, 180] width 420 height 206
type textarea "<a href="https://drive.google.com/file/d/1fSjr9z4EBXTd6mVOx3pVwF0N3SqRlHUO/view…"
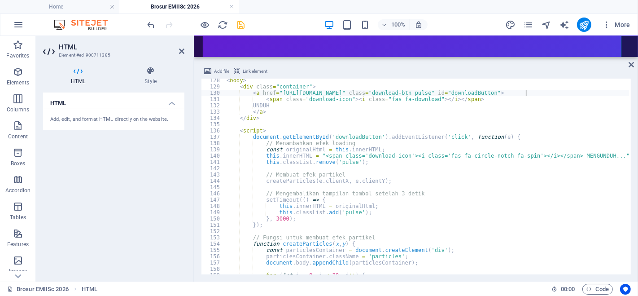
click at [132, 168] on div "HTML Add, edit, and format HTML directly on the website." at bounding box center [113, 183] width 141 height 182
click at [632, 65] on icon at bounding box center [630, 64] width 5 height 7
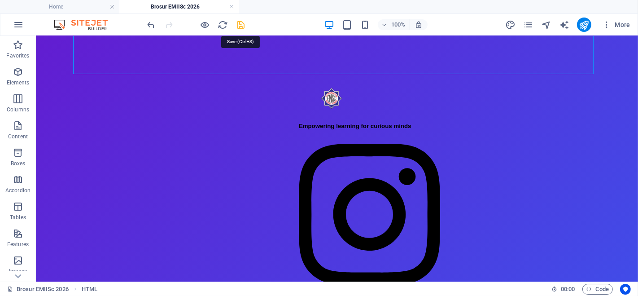
click at [240, 22] on icon "save" at bounding box center [241, 25] width 10 height 10
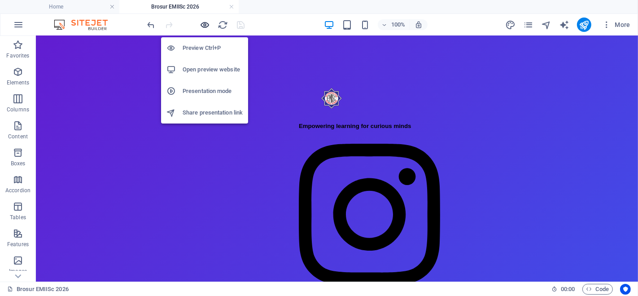
click at [209, 25] on icon "button" at bounding box center [205, 25] width 10 height 10
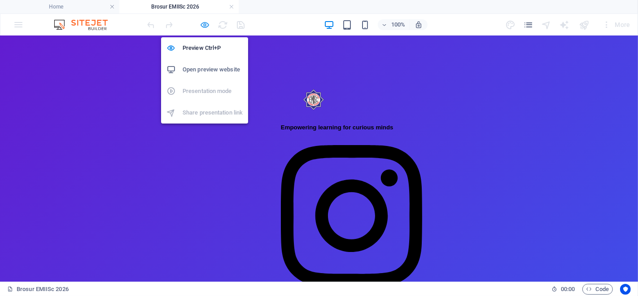
click at [204, 23] on icon "button" at bounding box center [205, 25] width 10 height 10
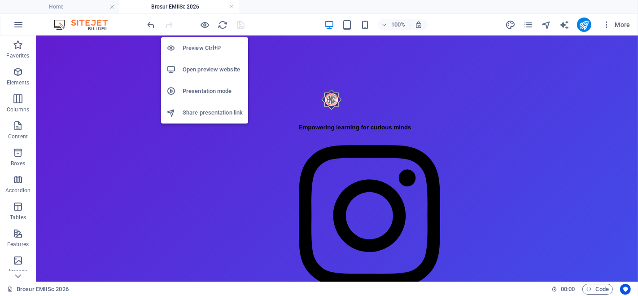
click at [201, 44] on h6 "Preview Ctrl+P" at bounding box center [213, 48] width 60 height 11
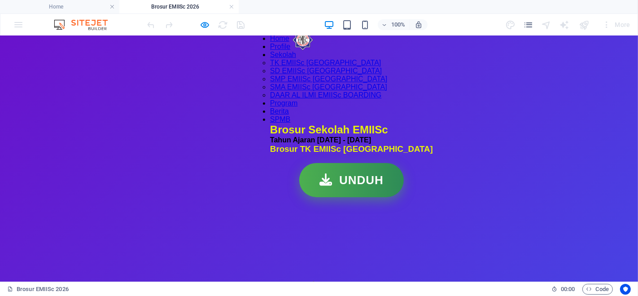
scroll to position [16, 0]
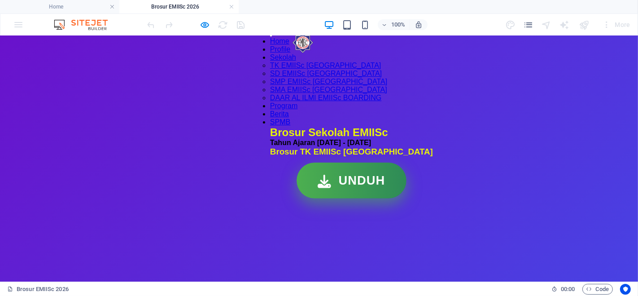
click at [328, 199] on link "UNDUH" at bounding box center [351, 182] width 105 height 34
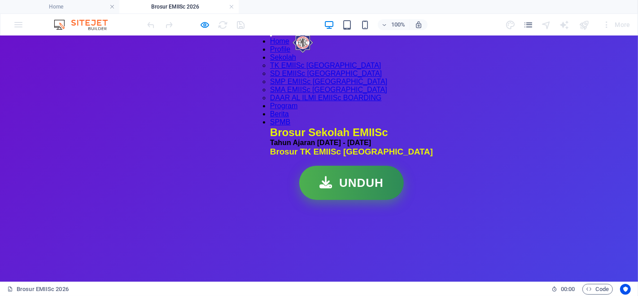
drag, startPoint x: 424, startPoint y: 120, endPoint x: 443, endPoint y: 122, distance: 19.4
click at [433, 126] on h2 "Brosur Sekolah EMIISc" at bounding box center [351, 132] width 163 height 13
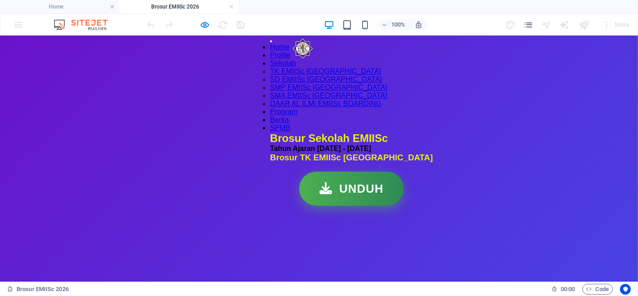
scroll to position [20, 0]
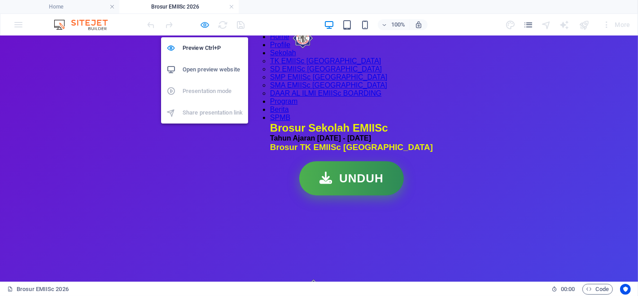
click at [206, 25] on icon "button" at bounding box center [205, 25] width 10 height 10
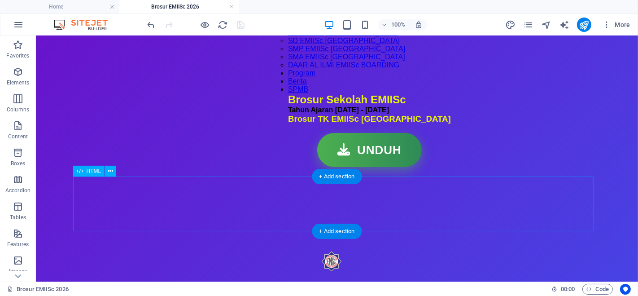
scroll to position [61, 0]
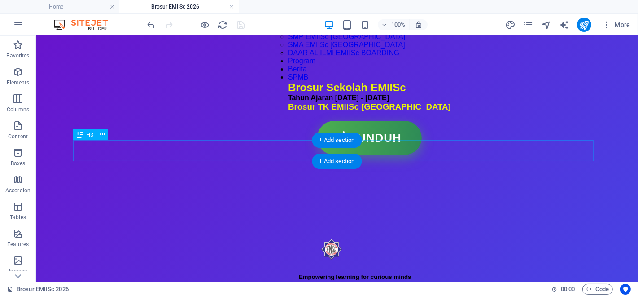
click at [370, 111] on div "Brosur TK EMIISc [GEOGRAPHIC_DATA]" at bounding box center [369, 106] width 163 height 10
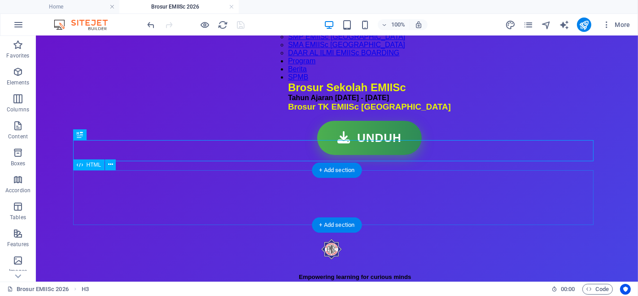
click at [364, 154] on div "Tombol Unduh UNDUH" at bounding box center [369, 137] width 163 height 34
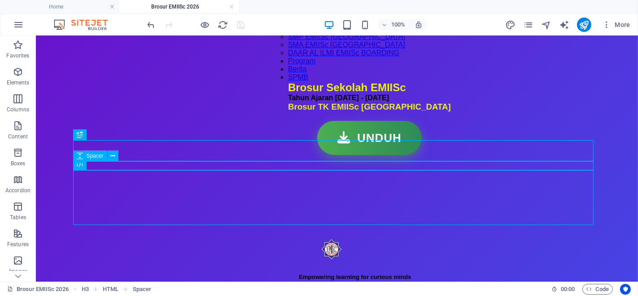
click at [386, 120] on div at bounding box center [369, 115] width 163 height 9
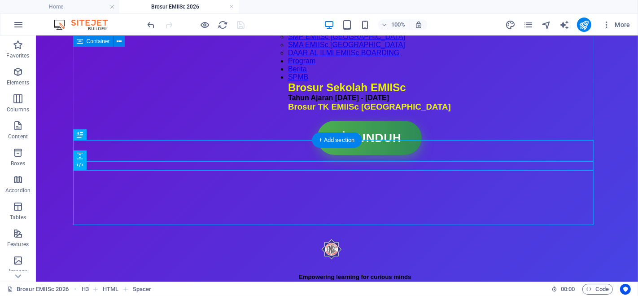
click at [344, 101] on div "Brosur Sekolah EMIISc Tahun Ajaran 2026 - 2027" at bounding box center [369, 91] width 163 height 21
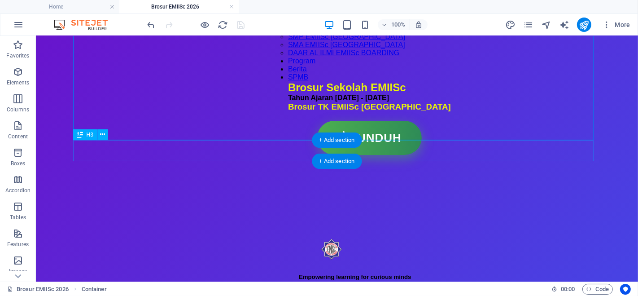
click at [290, 111] on div "Brosur TK EMIISc [GEOGRAPHIC_DATA]" at bounding box center [369, 106] width 163 height 10
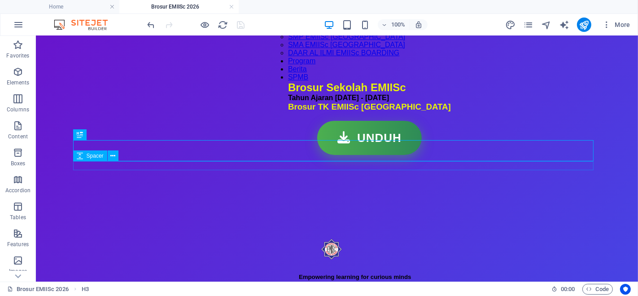
click at [294, 120] on div at bounding box center [369, 115] width 163 height 9
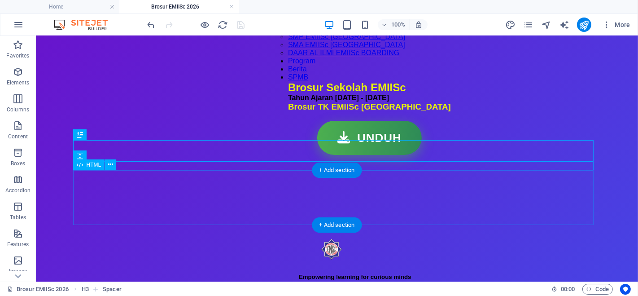
click at [294, 154] on div "Tombol Unduh UNDUH" at bounding box center [369, 137] width 163 height 34
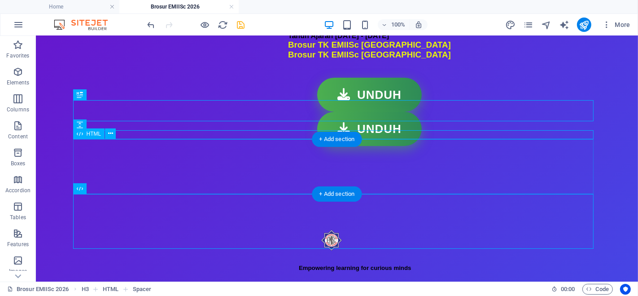
scroll to position [123, 0]
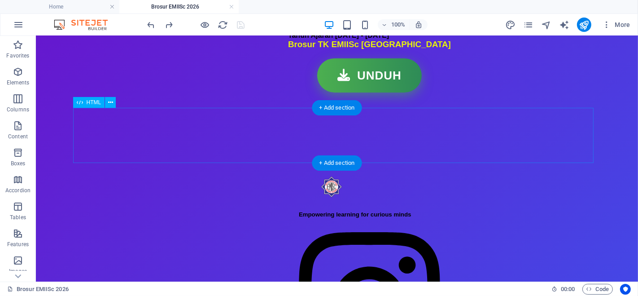
click at [334, 92] on div "Tombol Unduh UNDUH" at bounding box center [369, 75] width 163 height 34
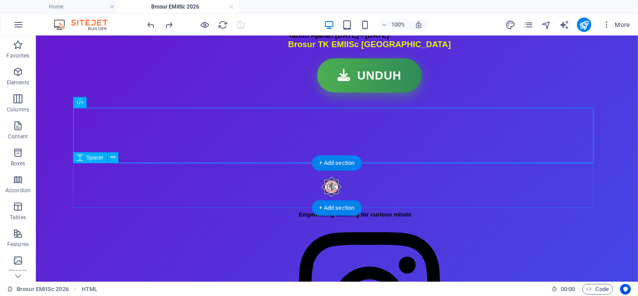
click at [304, 137] on div at bounding box center [369, 114] width 163 height 45
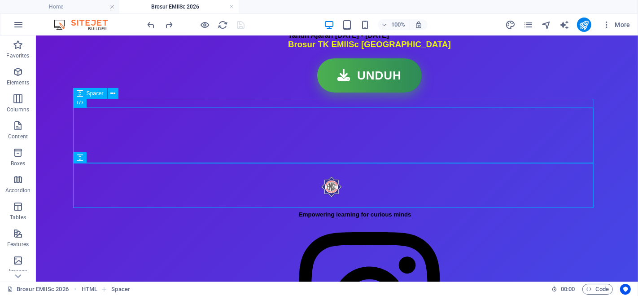
click at [292, 58] on div at bounding box center [369, 53] width 163 height 9
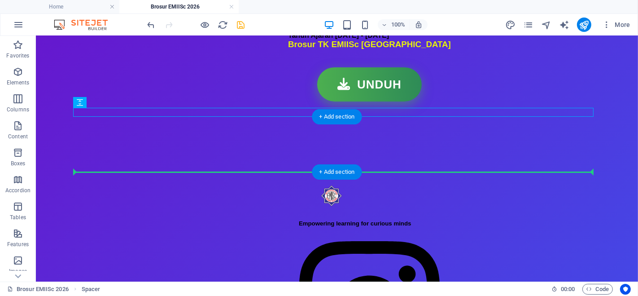
drag, startPoint x: 292, startPoint y: 112, endPoint x: 296, endPoint y: 170, distance: 58.0
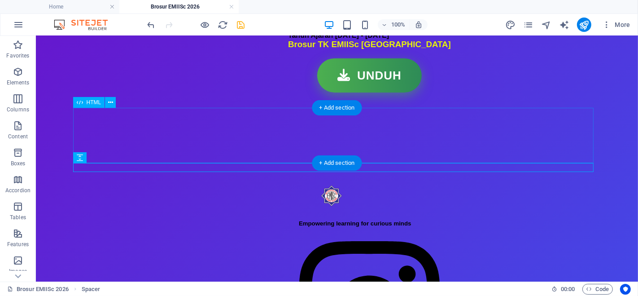
click at [305, 92] on div "Tombol Unduh UNDUH" at bounding box center [369, 75] width 163 height 34
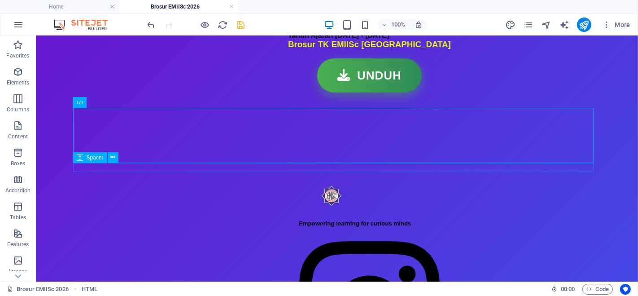
click at [299, 101] on div at bounding box center [369, 96] width 163 height 9
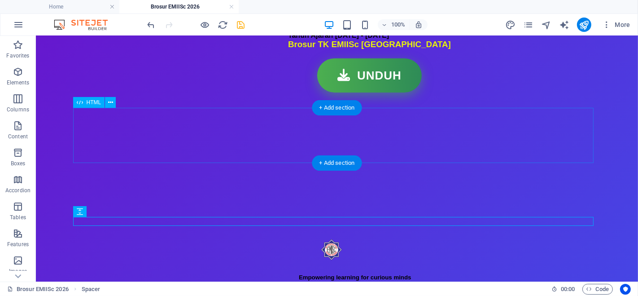
click at [327, 92] on div "Tombol Unduh UNDUH" at bounding box center [369, 75] width 163 height 34
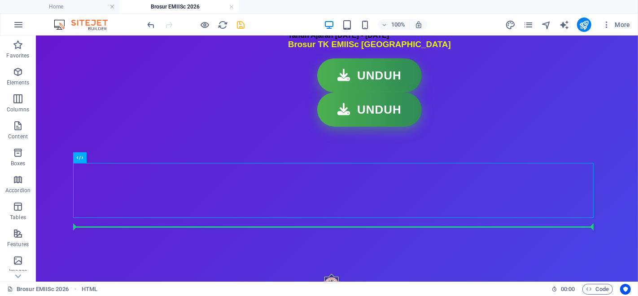
drag, startPoint x: 310, startPoint y: 185, endPoint x: 311, endPoint y: 228, distance: 43.1
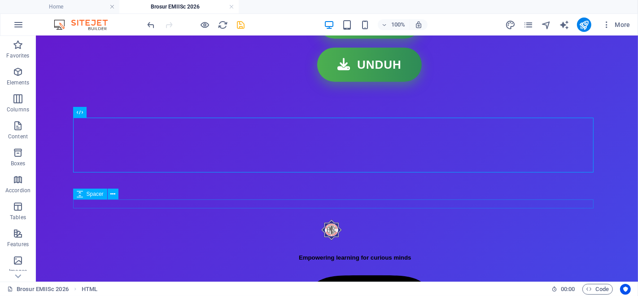
scroll to position [190, 0]
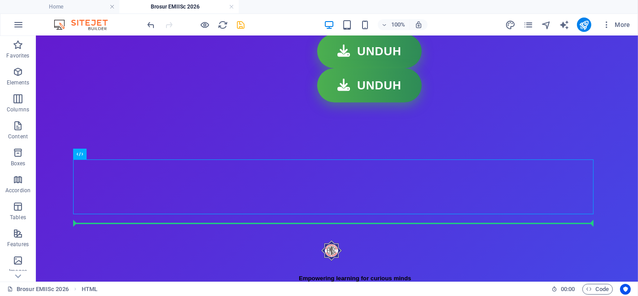
drag, startPoint x: 350, startPoint y: 172, endPoint x: 344, endPoint y: 225, distance: 53.7
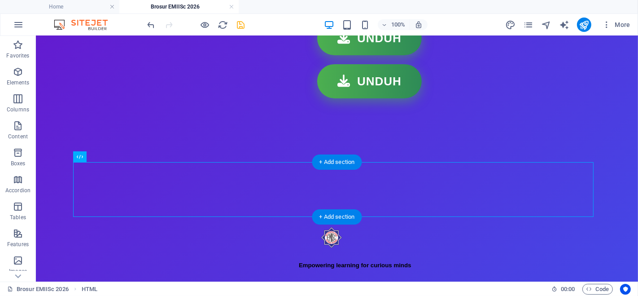
scroll to position [216, 0]
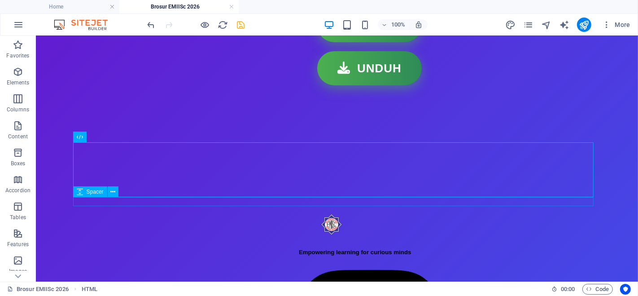
click at [326, 94] on div at bounding box center [369, 89] width 163 height 9
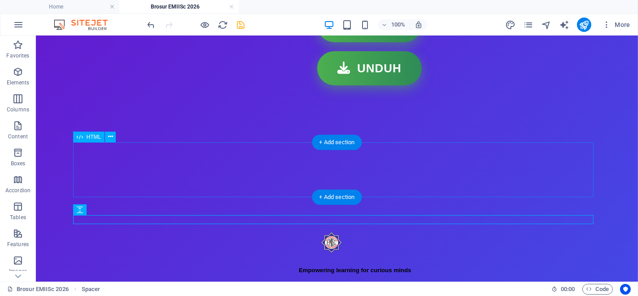
click at [338, 85] on div "Tombol Unduh UNDUH" at bounding box center [369, 68] width 163 height 34
drag, startPoint x: 337, startPoint y: 164, endPoint x: 334, endPoint y: 169, distance: 5.5
click at [334, 85] on div "Tombol Unduh UNDUH" at bounding box center [369, 68] width 163 height 34
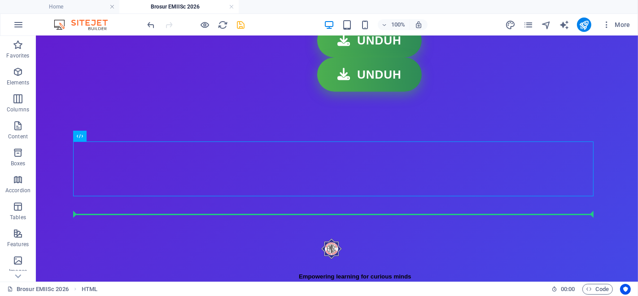
scroll to position [293, 0]
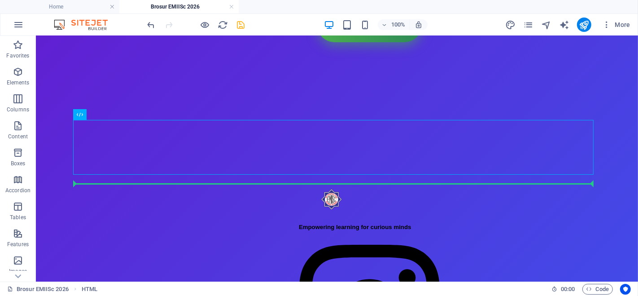
drag, startPoint x: 344, startPoint y: 216, endPoint x: 335, endPoint y: 186, distance: 31.4
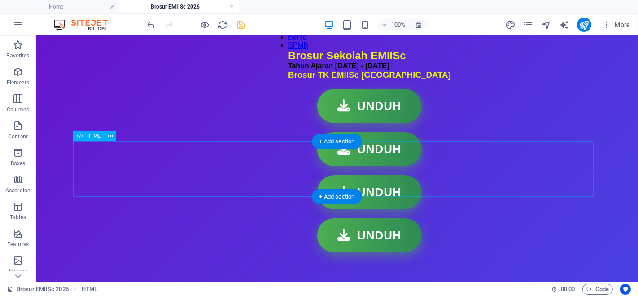
scroll to position [89, 0]
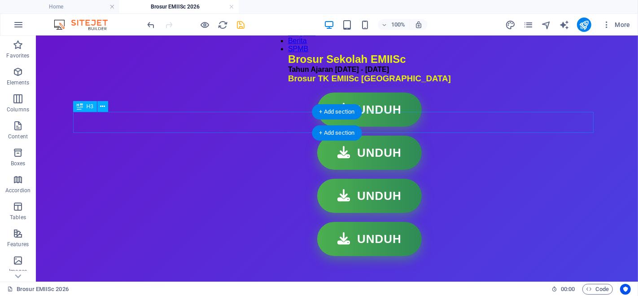
click at [376, 83] on div "Brosur TK EMIISc [GEOGRAPHIC_DATA]" at bounding box center [369, 78] width 163 height 10
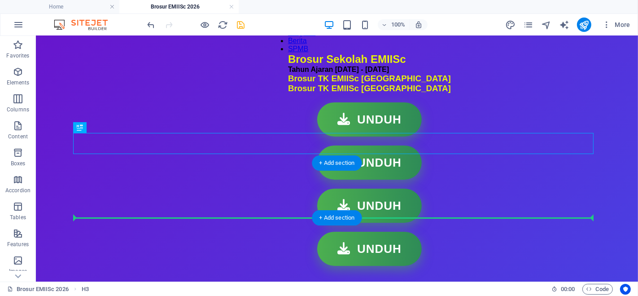
drag, startPoint x: 383, startPoint y: 142, endPoint x: 376, endPoint y: 209, distance: 67.2
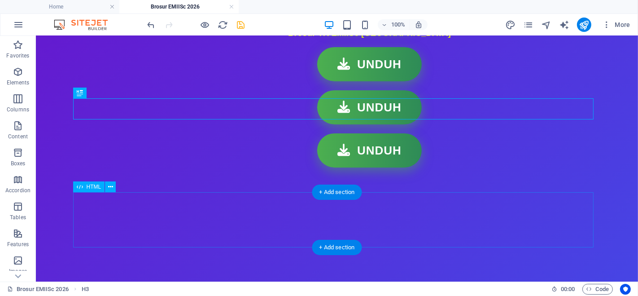
scroll to position [198, 0]
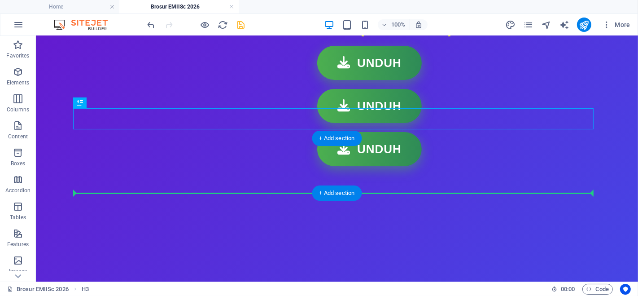
drag, startPoint x: 372, startPoint y: 115, endPoint x: 370, endPoint y: 185, distance: 70.0
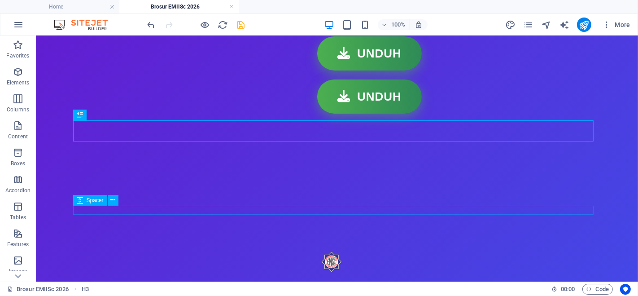
scroll to position [251, 0]
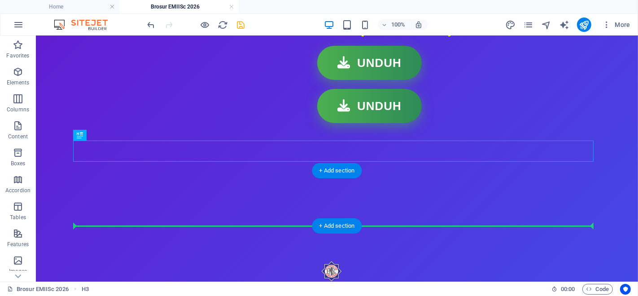
drag, startPoint x: 402, startPoint y: 144, endPoint x: 396, endPoint y: 220, distance: 76.5
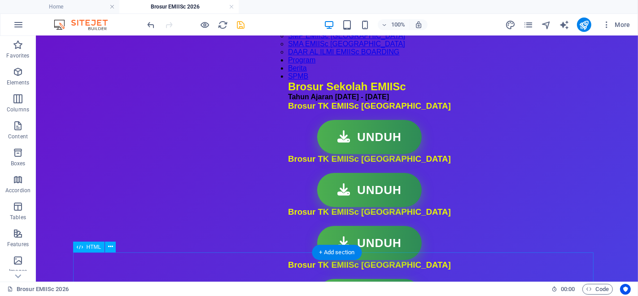
scroll to position [66, 0]
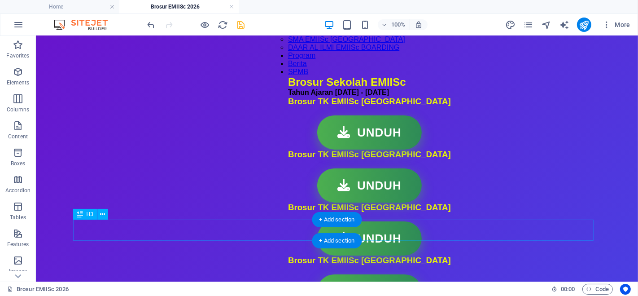
click at [306, 159] on div "Brosur TK EMIISc [GEOGRAPHIC_DATA]" at bounding box center [369, 154] width 163 height 10
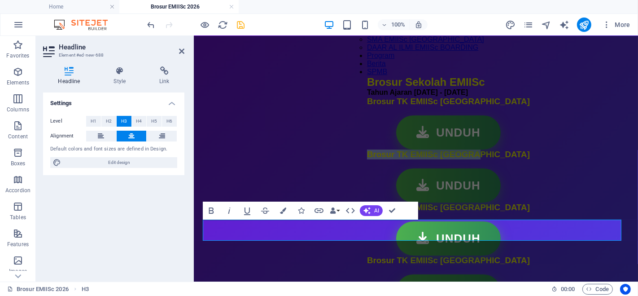
click at [385, 158] on span "Brosur TK EMIISc [GEOGRAPHIC_DATA]" at bounding box center [447, 153] width 163 height 9
drag, startPoint x: 385, startPoint y: 229, endPoint x: 375, endPoint y: 229, distance: 10.8
click at [375, 158] on span "Brosur TK EMIISc [GEOGRAPHIC_DATA]" at bounding box center [447, 153] width 163 height 9
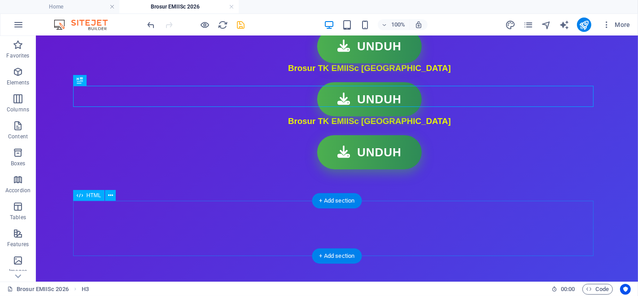
scroll to position [215, 0]
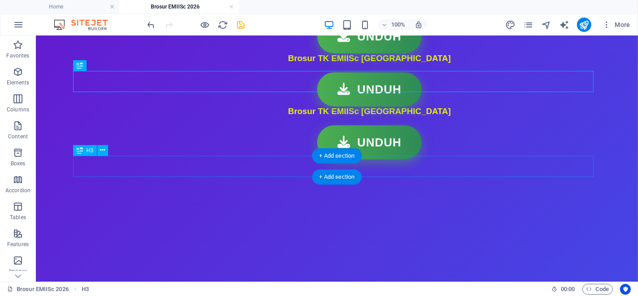
click at [302, 63] on div "Brosur TK EMIISc [GEOGRAPHIC_DATA]" at bounding box center [368, 58] width 163 height 10
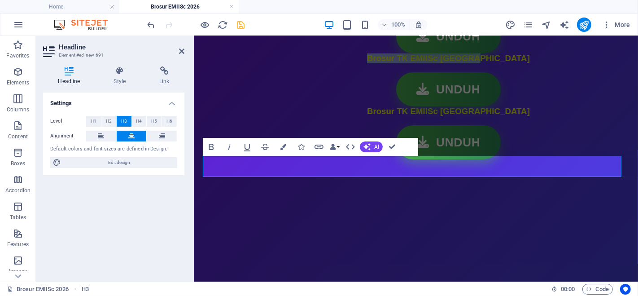
click at [374, 62] on span "Brosur TK EMIISc [GEOGRAPHIC_DATA]" at bounding box center [447, 57] width 163 height 9
drag, startPoint x: 372, startPoint y: 162, endPoint x: 388, endPoint y: 162, distance: 15.3
click at [388, 62] on span "Brosur TK EMIISc [GEOGRAPHIC_DATA]" at bounding box center [447, 57] width 163 height 9
drag, startPoint x: 393, startPoint y: 144, endPoint x: 357, endPoint y: 109, distance: 50.7
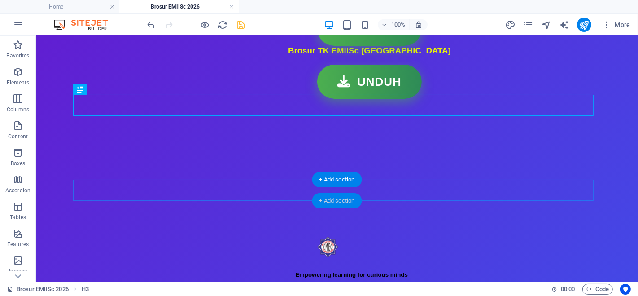
scroll to position [276, 0]
click at [302, 55] on div "Brosur TK EMIISc [GEOGRAPHIC_DATA]" at bounding box center [369, 50] width 170 height 10
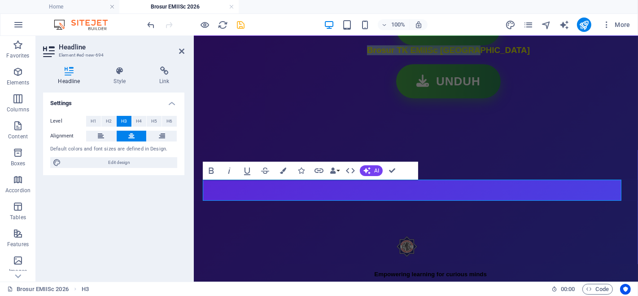
click at [372, 54] on span "Brosur TK EMIISc [GEOGRAPHIC_DATA]" at bounding box center [447, 49] width 163 height 9
drag, startPoint x: 372, startPoint y: 190, endPoint x: 386, endPoint y: 188, distance: 14.0
click at [386, 54] on span "Brosur TK EMIISc [GEOGRAPHIC_DATA]" at bounding box center [447, 49] width 163 height 9
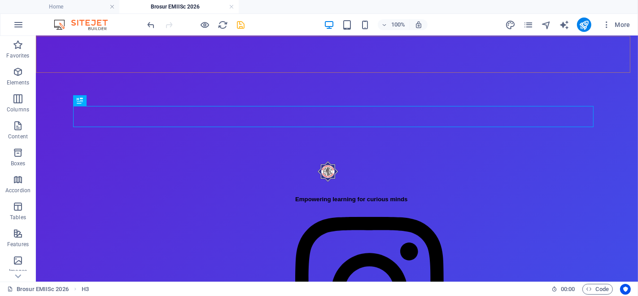
scroll to position [350, 0]
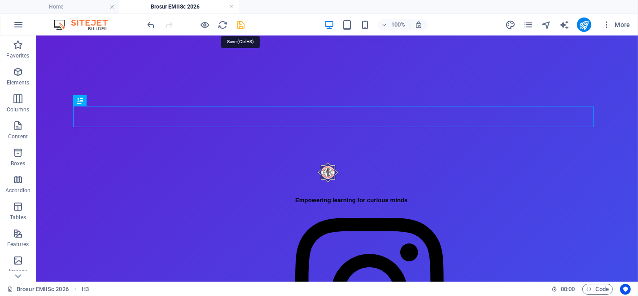
click at [243, 26] on icon "save" at bounding box center [241, 25] width 10 height 10
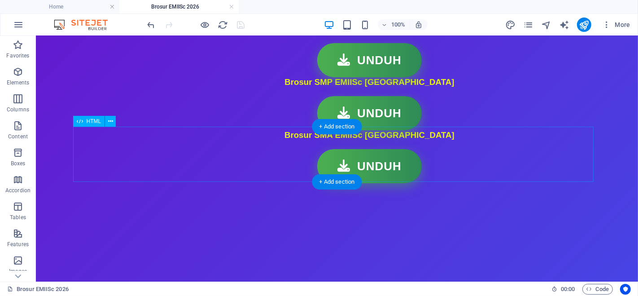
scroll to position [203, 0]
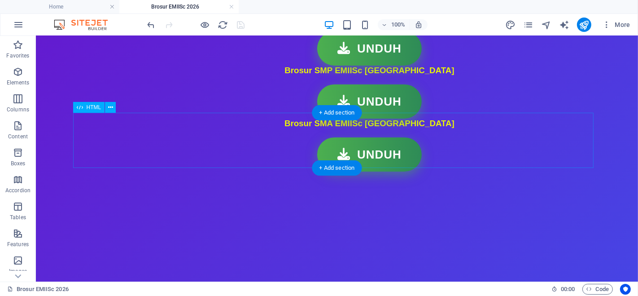
click at [359, 65] on div "Tombol Unduh UNDUH" at bounding box center [369, 48] width 170 height 34
click at [330, 65] on div "Tombol Unduh UNDUH" at bounding box center [369, 48] width 170 height 34
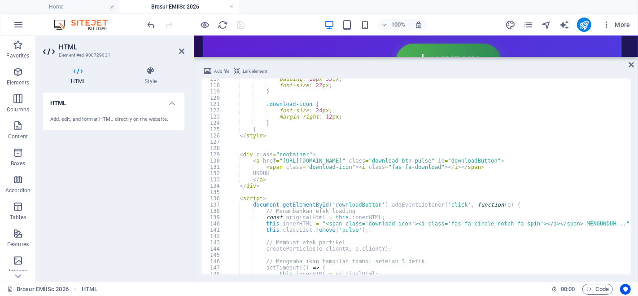
scroll to position [731, 0]
click at [278, 161] on div "padding : 18 px 35 px ; font-size : 22 px ; } .download-icon { font-size : 24 p…" at bounding box center [450, 179] width 451 height 206
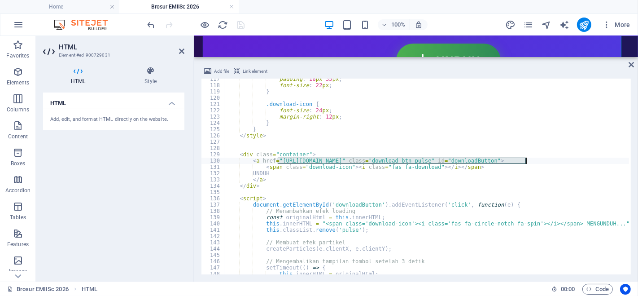
drag, startPoint x: 278, startPoint y: 160, endPoint x: 525, endPoint y: 161, distance: 246.7
click at [525, 161] on div "padding : 18 px 35 px ; font-size : 22 px ; } .download-icon { font-size : 24 p…" at bounding box center [450, 179] width 451 height 206
type textarea "<a href="https://drive.google.com/file/d/12Jwghc1tRpciV1l4nV63a7v2fFlz-xZk/view…"
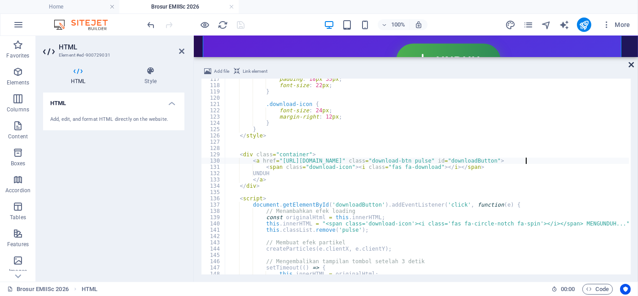
click at [630, 65] on icon at bounding box center [630, 64] width 5 height 7
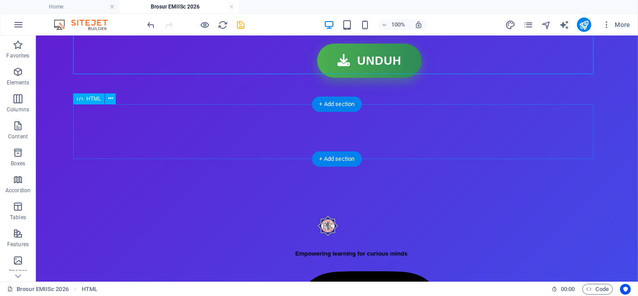
click at [364, 24] on div "Tombol Unduh UNDUH" at bounding box center [369, 7] width 170 height 34
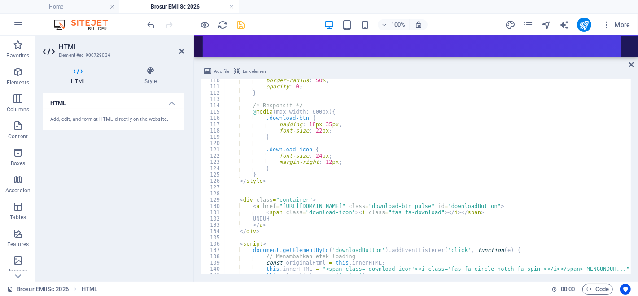
scroll to position [686, 0]
click at [278, 206] on div "border-radius : 50 % ; opacity : 0 ; } /* Responsif */ @ media (max-width: 600p…" at bounding box center [450, 180] width 451 height 206
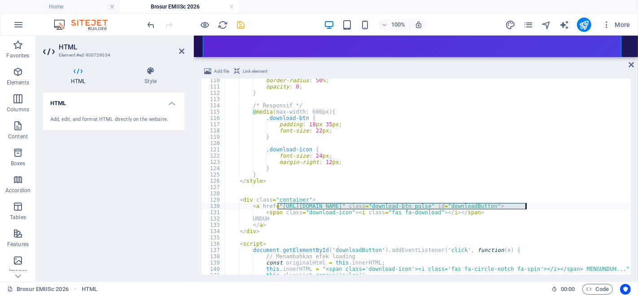
drag, startPoint x: 278, startPoint y: 206, endPoint x: 527, endPoint y: 205, distance: 249.0
click at [527, 205] on div "border-radius : 50 % ; opacity : 0 ; } /* Responsif */ @ media (max-width: 600p…" at bounding box center [450, 180] width 451 height 206
paste textarea "pJ-H9H-_aHyzlCvMwuV1ZLHJGTV_2xgL"
type textarea "<a href="https://drive.google.com/file/d/1pJ-H9H-_aHyzlCvMwuV1ZLHJGTV_2xgL/view…"
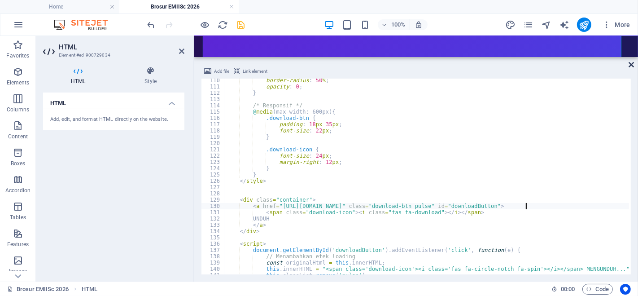
click at [633, 62] on icon at bounding box center [630, 64] width 5 height 7
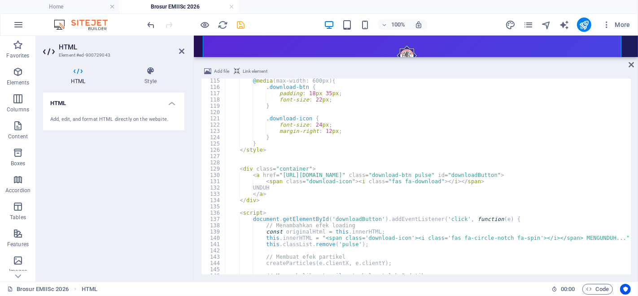
scroll to position [732, 0]
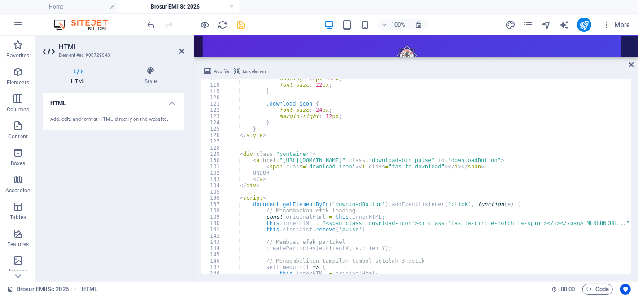
click at [277, 161] on div "padding : 18 px 35 px ; font-size : 22 px ; } .download-icon { font-size : 24 p…" at bounding box center [450, 178] width 451 height 206
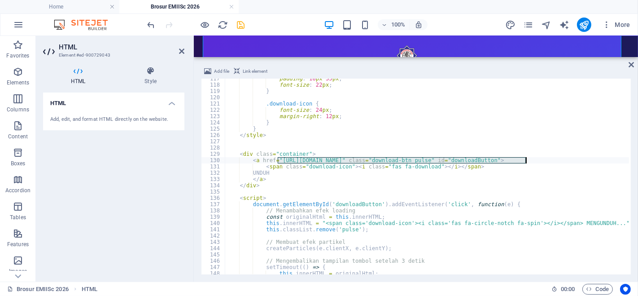
drag, startPoint x: 278, startPoint y: 159, endPoint x: 525, endPoint y: 161, distance: 247.6
click at [525, 161] on div "padding : 18 px 35 px ; font-size : 22 px ; } .download-icon { font-size : 24 p…" at bounding box center [450, 178] width 451 height 206
paste textarea "iwYqqtLS2-k89Ij1EuEPneVmI_Kp1BCr"
type textarea "<a href="https://drive.google.com/file/d/1iwYqqtLS2-k89Ij1EuEPneVmI_Kp1BCr/view…"
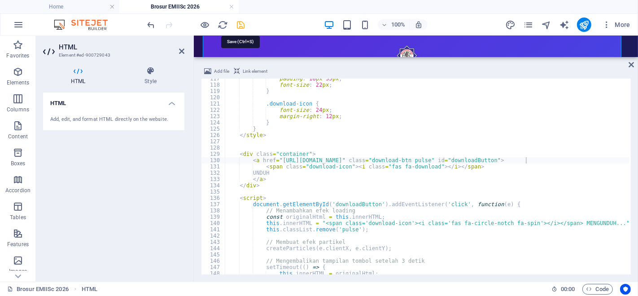
click at [243, 23] on icon "save" at bounding box center [241, 25] width 10 height 10
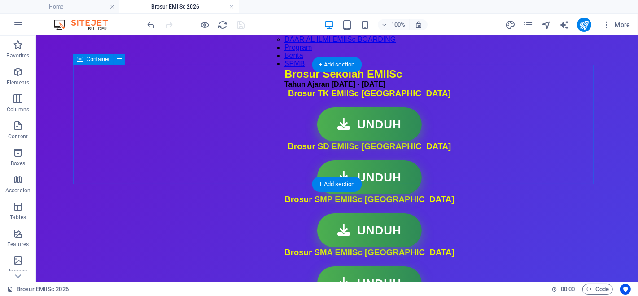
scroll to position [0, 0]
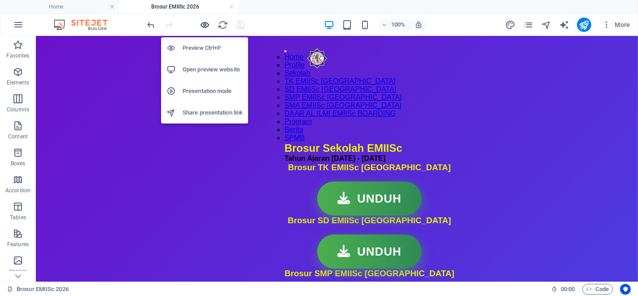
click at [205, 27] on icon "button" at bounding box center [205, 25] width 10 height 10
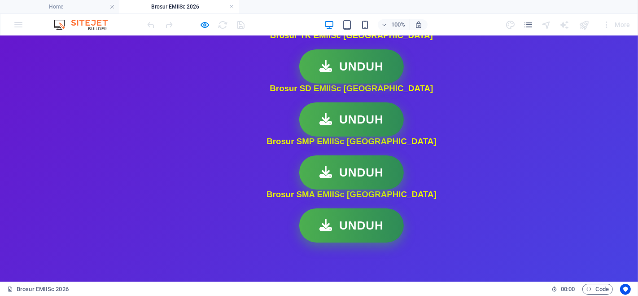
scroll to position [119, 0]
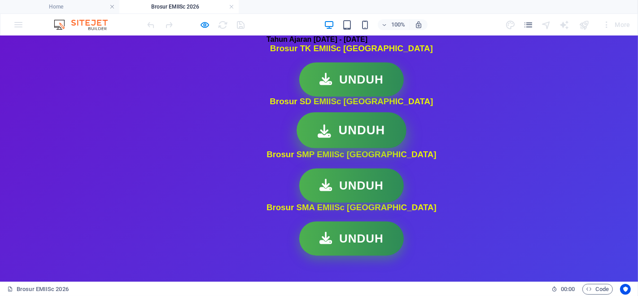
click at [337, 149] on link "UNDUH" at bounding box center [351, 132] width 105 height 34
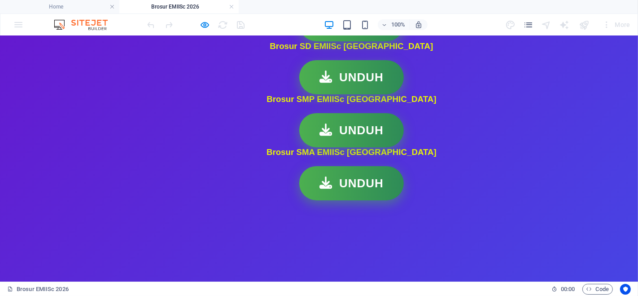
scroll to position [186, 0]
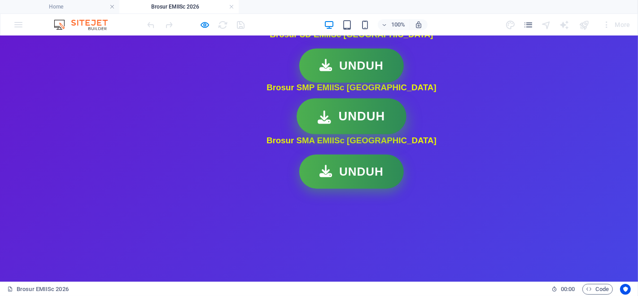
click at [309, 135] on link "UNDUH" at bounding box center [351, 118] width 105 height 34
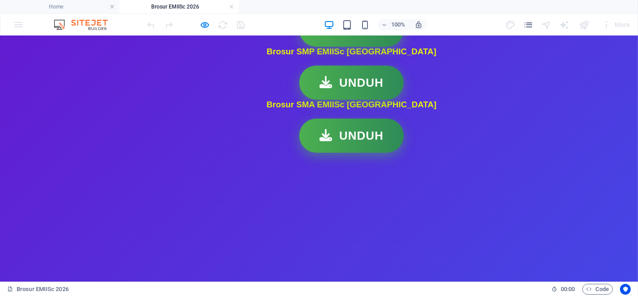
scroll to position [234, 0]
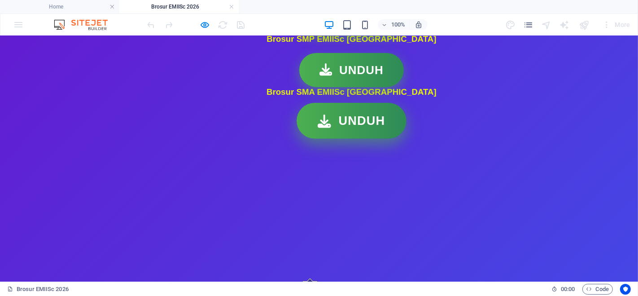
click at [342, 139] on link "UNDUH" at bounding box center [351, 122] width 105 height 34
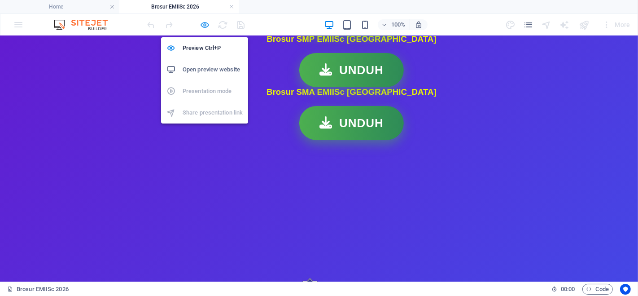
click at [205, 22] on icon "button" at bounding box center [205, 25] width 10 height 10
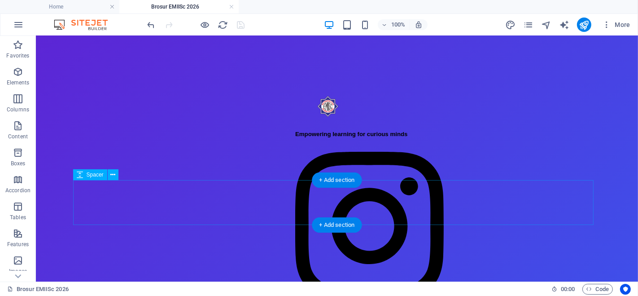
scroll to position [416, 0]
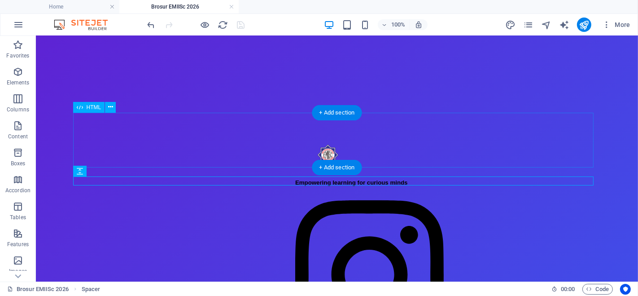
scroll to position [364, 0]
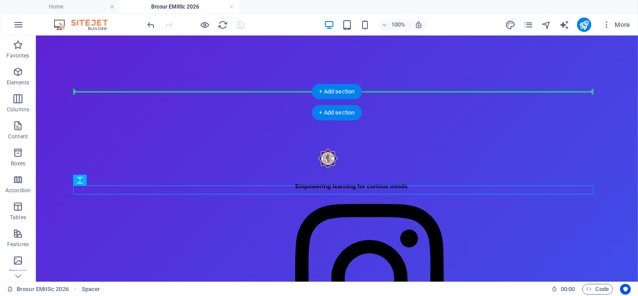
drag, startPoint x: 350, startPoint y: 192, endPoint x: 351, endPoint y: 92, distance: 100.9
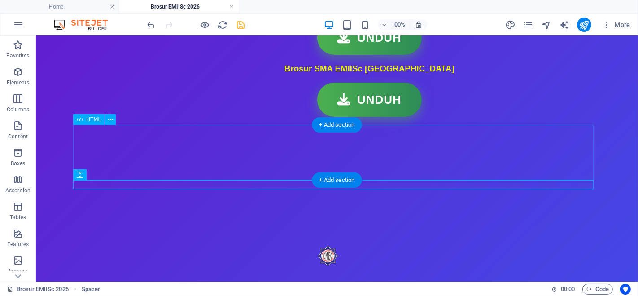
scroll to position [262, 0]
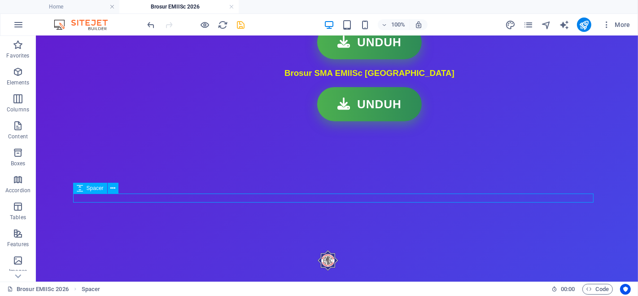
click at [379, 68] on div at bounding box center [369, 63] width 170 height 9
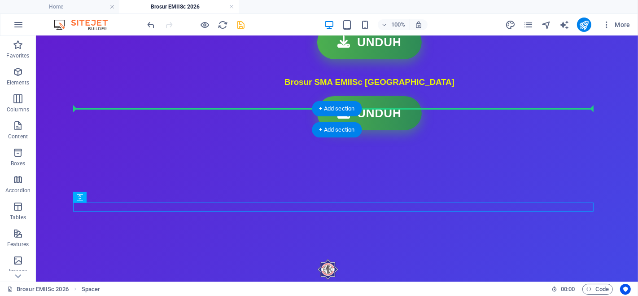
drag, startPoint x: 381, startPoint y: 206, endPoint x: 379, endPoint y: 109, distance: 97.4
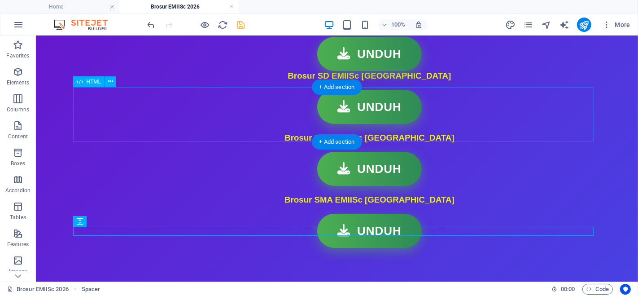
scroll to position [144, 0]
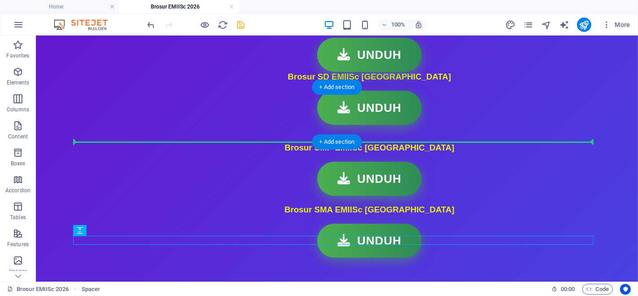
drag, startPoint x: 383, startPoint y: 241, endPoint x: 380, endPoint y: 136, distance: 104.5
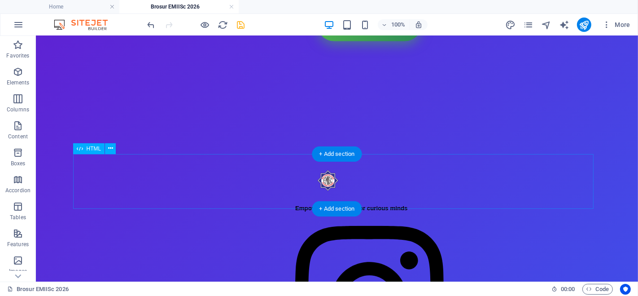
scroll to position [362, 0]
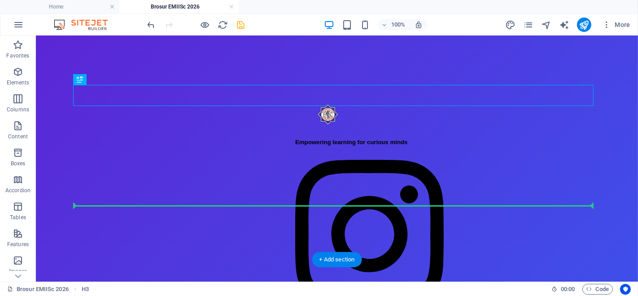
scroll to position [442, 0]
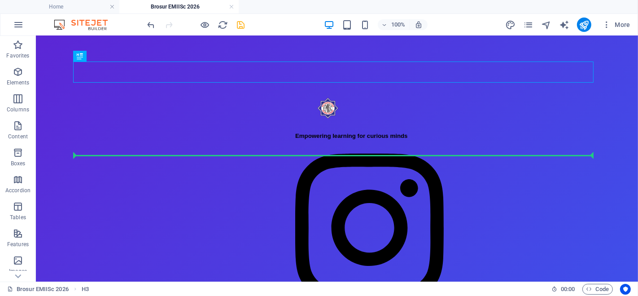
drag, startPoint x: 412, startPoint y: 150, endPoint x: 384, endPoint y: 157, distance: 28.7
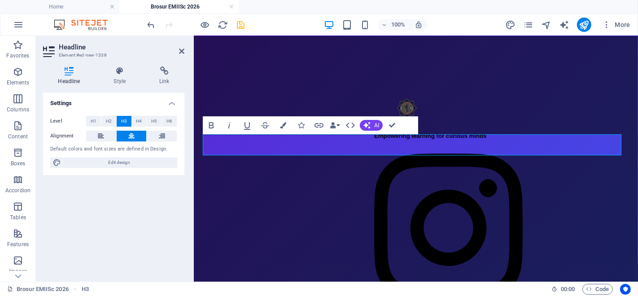
drag, startPoint x: 365, startPoint y: 144, endPoint x: 511, endPoint y: 137, distance: 145.9
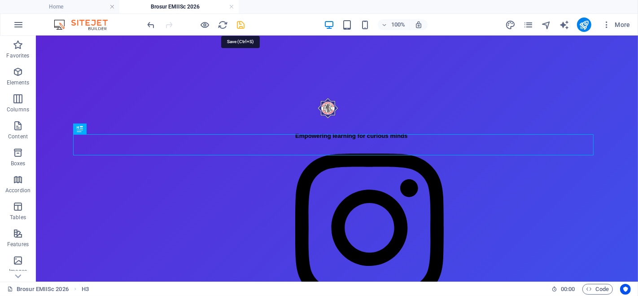
click at [242, 22] on icon "save" at bounding box center [241, 25] width 10 height 10
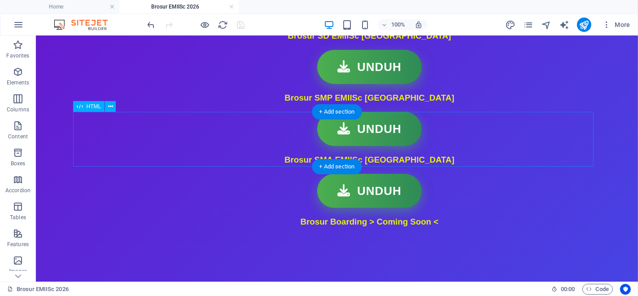
scroll to position [213, 0]
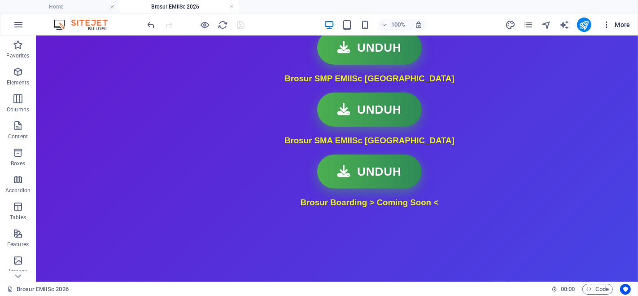
click at [615, 22] on span "More" at bounding box center [616, 24] width 28 height 9
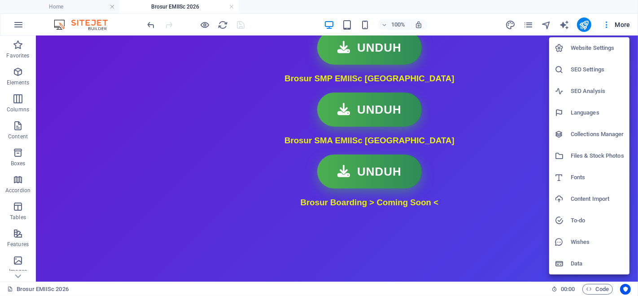
click at [530, 25] on div at bounding box center [319, 148] width 638 height 296
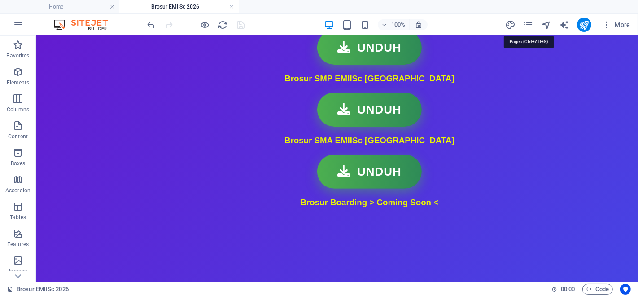
click at [530, 25] on icon "pages" at bounding box center [528, 25] width 10 height 10
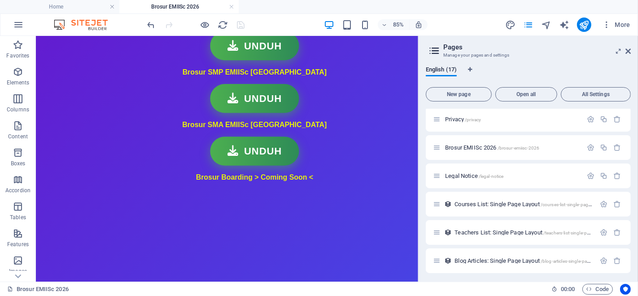
scroll to position [261, 0]
click at [532, 145] on span "/brosur-emiisc-2026" at bounding box center [518, 146] width 42 height 5
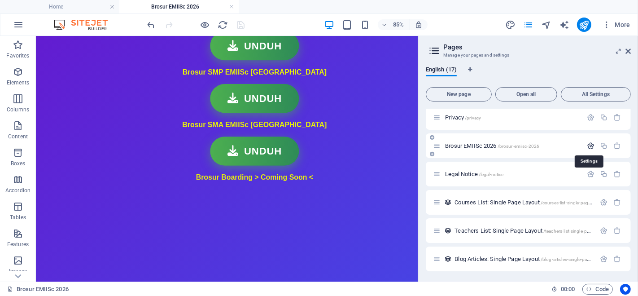
click at [591, 143] on icon "button" at bounding box center [591, 146] width 8 height 8
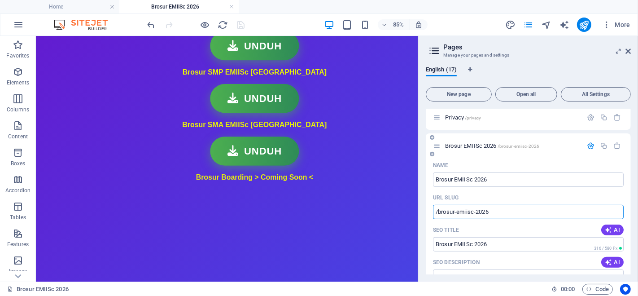
drag, startPoint x: 513, startPoint y: 212, endPoint x: 431, endPoint y: 213, distance: 82.1
click at [631, 49] on aside "Pages Manage your pages and settings English (17) New page Open all All Setting…" at bounding box center [528, 158] width 220 height 245
click at [629, 50] on icon at bounding box center [627, 51] width 5 height 7
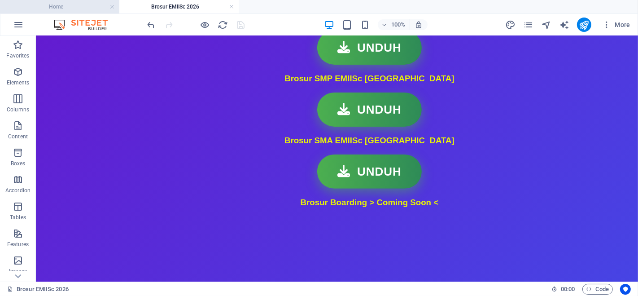
click at [81, 8] on h4 "Home" at bounding box center [59, 7] width 119 height 10
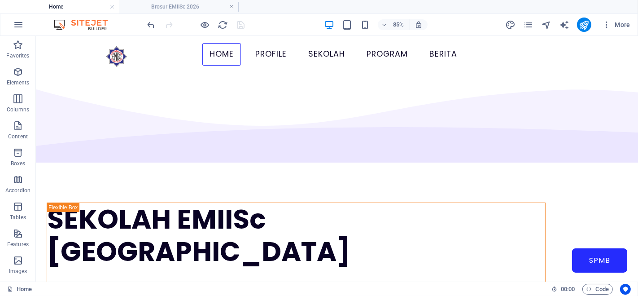
scroll to position [0, 0]
click at [533, 25] on icon "pages" at bounding box center [528, 25] width 10 height 10
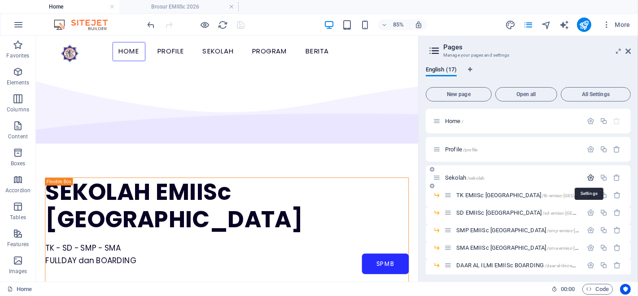
click at [590, 176] on icon "button" at bounding box center [591, 178] width 8 height 8
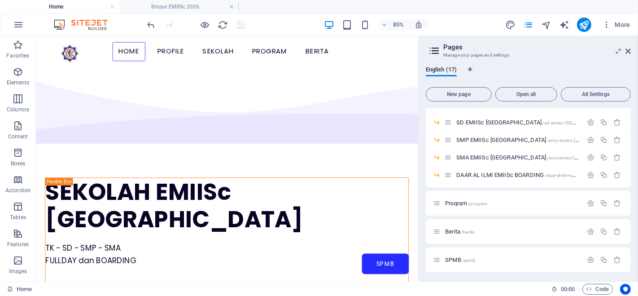
scroll to position [453, 0]
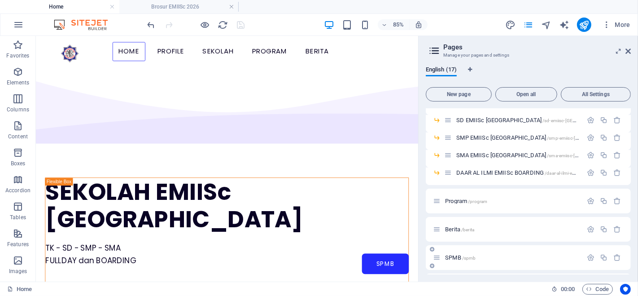
click at [483, 254] on p "SPMB /spmb" at bounding box center [512, 257] width 135 height 6
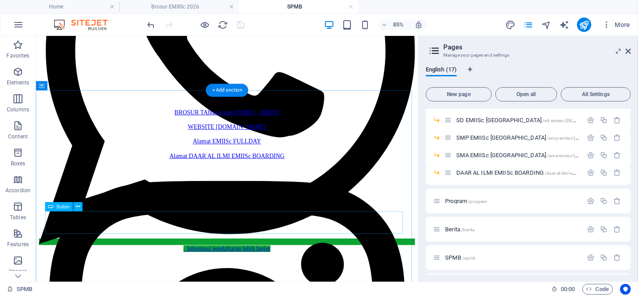
scroll to position [452, 0]
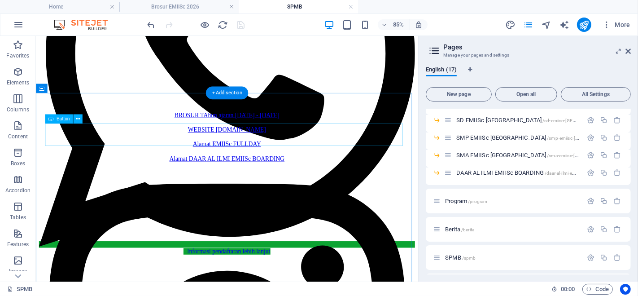
click at [291, 133] on div "BROSUR TAhun ajaran 2026 - 2027" at bounding box center [260, 129] width 421 height 8
click at [309, 133] on div "BROSUR TAhun ajaran 2026 - 2027" at bounding box center [260, 129] width 421 height 8
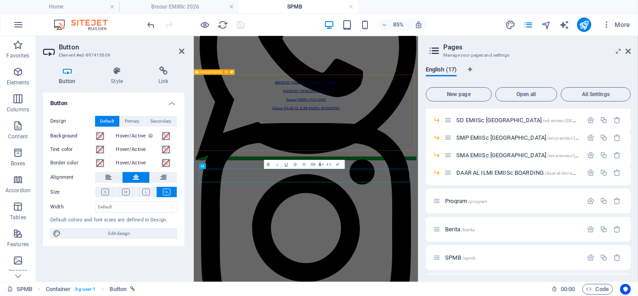
scroll to position [289, 0]
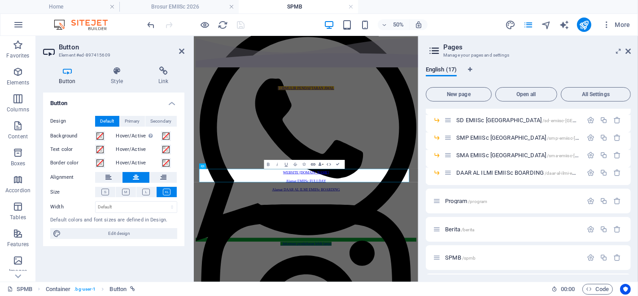
click at [313, 163] on icon "button" at bounding box center [312, 163] width 5 height 5
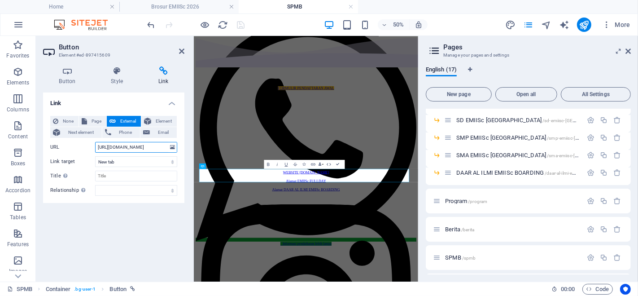
click at [124, 145] on input "https://lembarmutabaahecb.my.canva.site/brosursekolahemiisc" at bounding box center [136, 147] width 82 height 11
drag, startPoint x: 113, startPoint y: 147, endPoint x: 179, endPoint y: 147, distance: 66.4
click at [179, 147] on div "None Page External Element Next element Phone Email Page Home Profile Sekolah -…" at bounding box center [113, 156] width 141 height 94
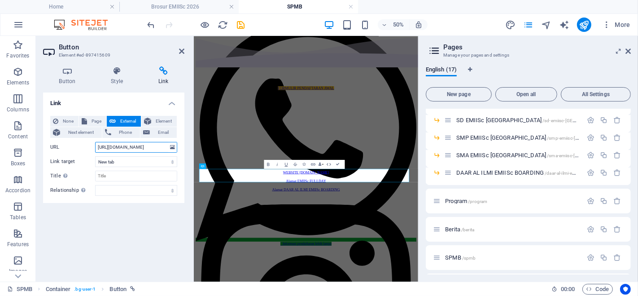
click at [126, 146] on input "https://emiisc.sch.id//brosur-emiisc-2026" at bounding box center [136, 147] width 82 height 11
type input "https://emiisc.sch.id/brosur-emiisc-2026"
click at [144, 224] on div "Link None Page External Element Next element Phone Email Page Home Profile Seko…" at bounding box center [113, 183] width 141 height 182
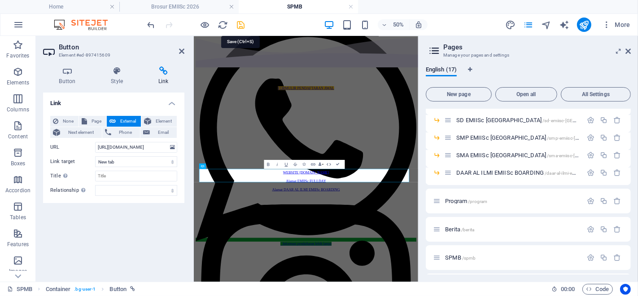
click at [243, 26] on icon "save" at bounding box center [241, 25] width 10 height 10
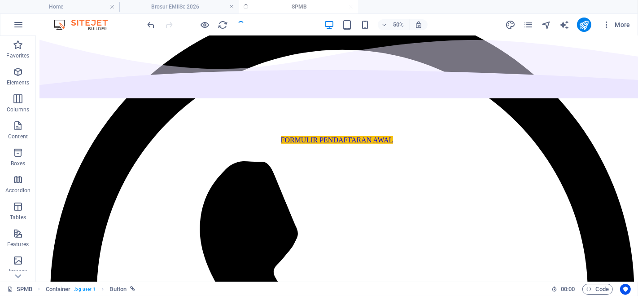
scroll to position [445, 0]
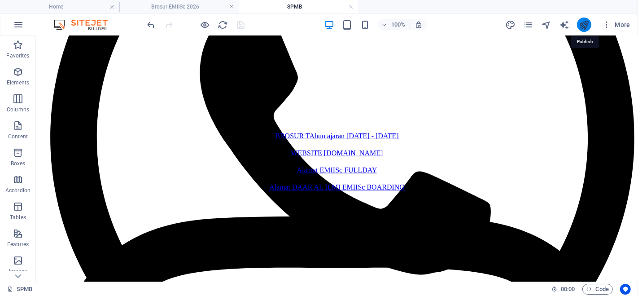
click at [588, 20] on icon "publish" at bounding box center [584, 25] width 10 height 10
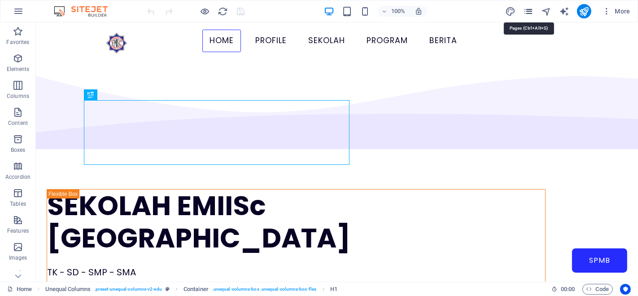
click at [530, 7] on icon "pages" at bounding box center [528, 11] width 10 height 10
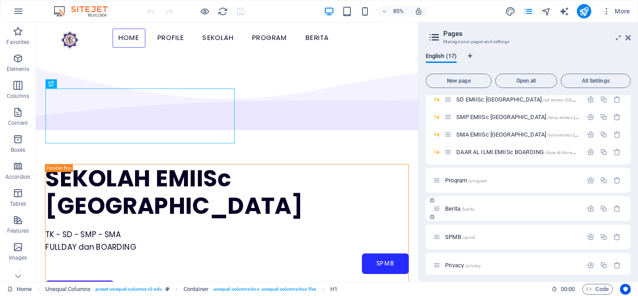
scroll to position [247, 0]
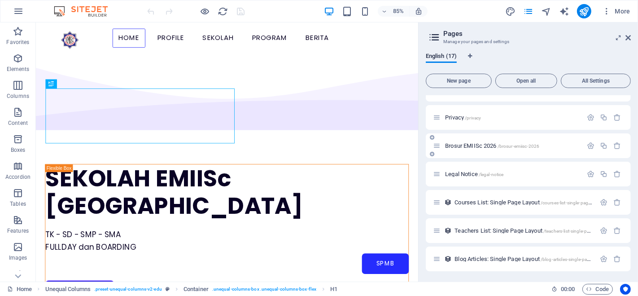
click at [483, 145] on span "Brosur EMIISc 2026 /brosur-emiisc-2026" at bounding box center [492, 145] width 94 height 7
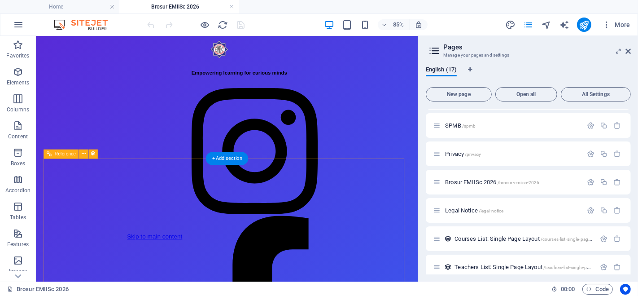
scroll to position [199, 0]
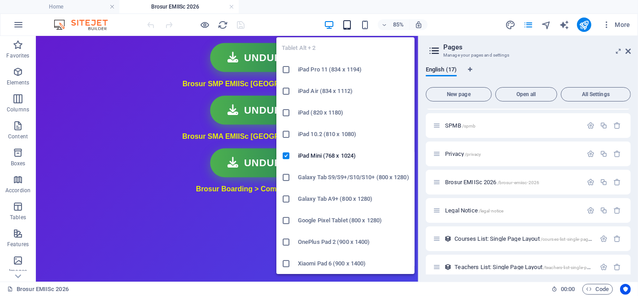
click at [345, 27] on icon "button" at bounding box center [347, 25] width 10 height 10
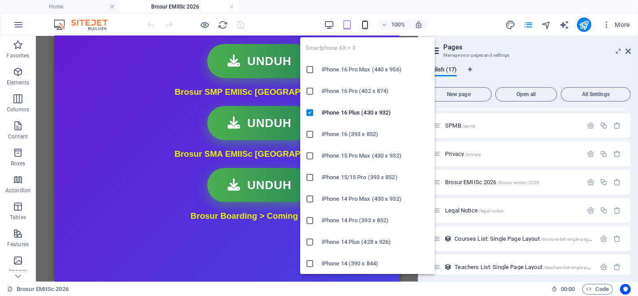
click at [367, 23] on icon "button" at bounding box center [365, 25] width 10 height 10
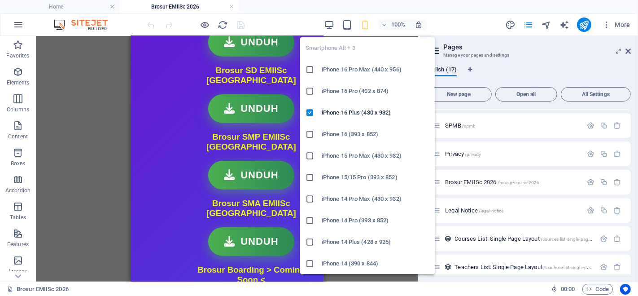
scroll to position [163, 0]
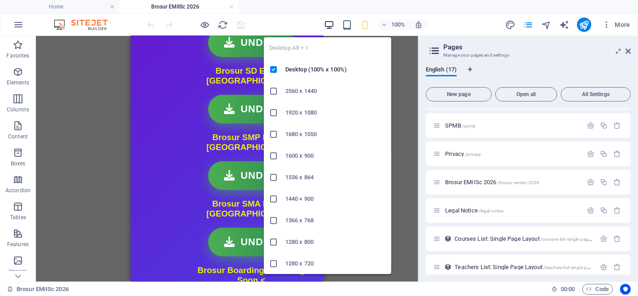
click at [333, 22] on icon "button" at bounding box center [329, 25] width 10 height 10
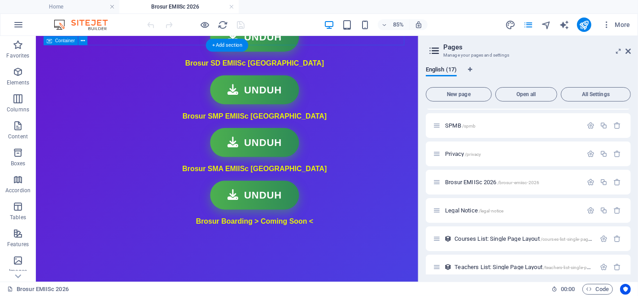
scroll to position [154, 0]
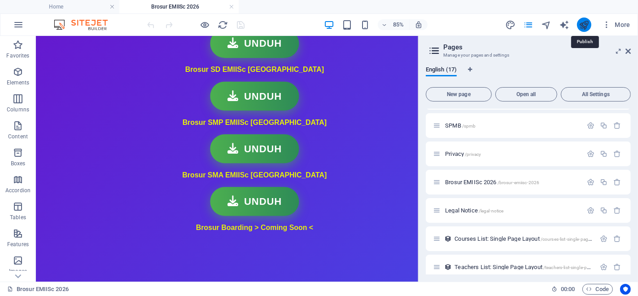
click at [579, 24] on icon "publish" at bounding box center [584, 25] width 10 height 10
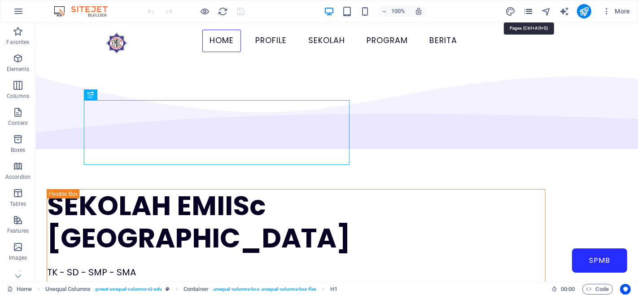
click at [526, 9] on icon "pages" at bounding box center [528, 11] width 10 height 10
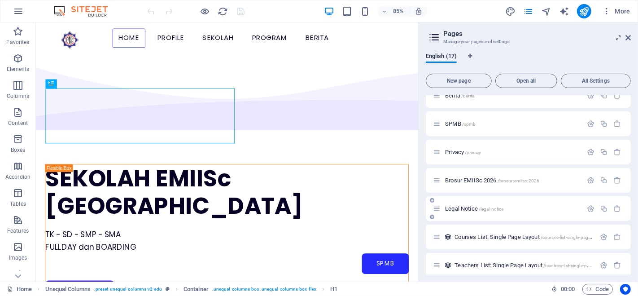
scroll to position [197, 0]
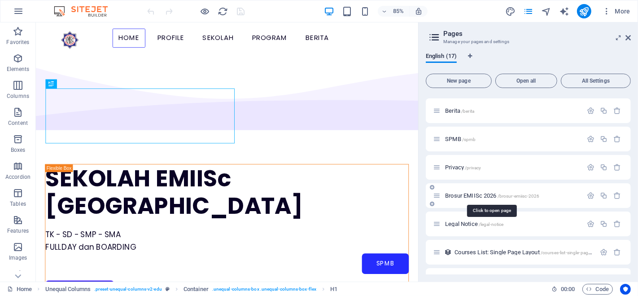
click at [484, 194] on span "Brosur EMIISc 2026 /brosur-emiisc-2026" at bounding box center [492, 195] width 94 height 7
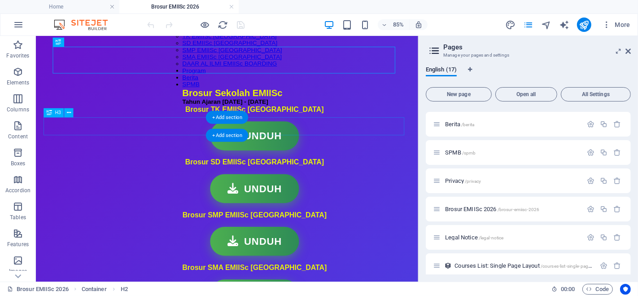
scroll to position [0, 0]
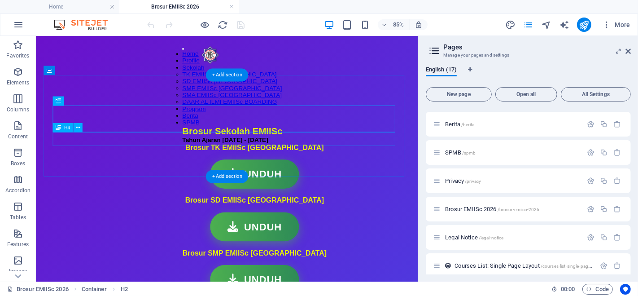
click at [208, 158] on div "Tahun Ajaran [DATE] - [DATE]" at bounding box center [293, 158] width 170 height 8
click at [78, 126] on icon at bounding box center [78, 127] width 4 height 8
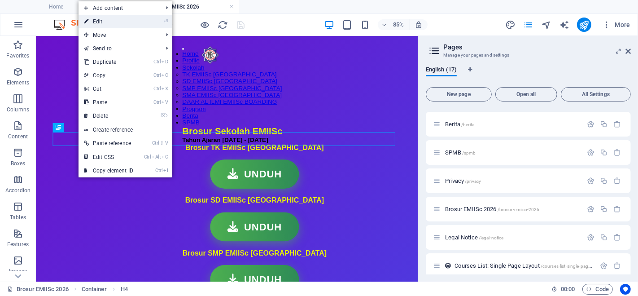
click at [113, 25] on link "⏎ Edit" at bounding box center [108, 21] width 60 height 13
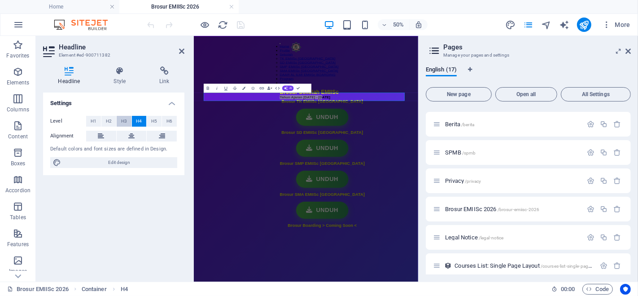
click at [125, 120] on span "H3" at bounding box center [124, 121] width 6 height 11
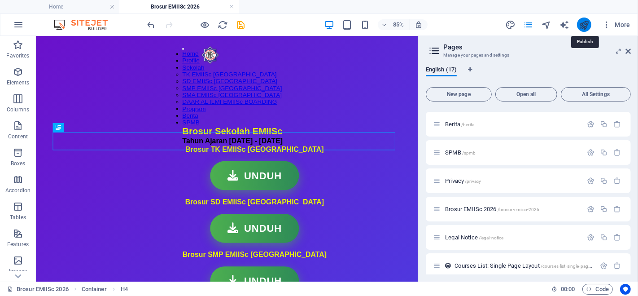
click at [580, 24] on icon "publish" at bounding box center [584, 25] width 10 height 10
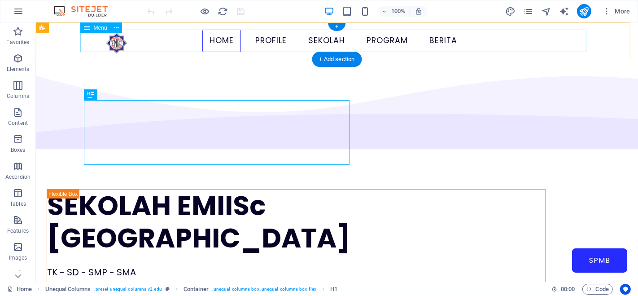
click at [317, 41] on nav "Home Profile Sekolah TK EMIISc JAKARTA SD EMIISc JAKARTA SMP EMIISc JAKARTA SMA…" at bounding box center [336, 41] width 506 height 22
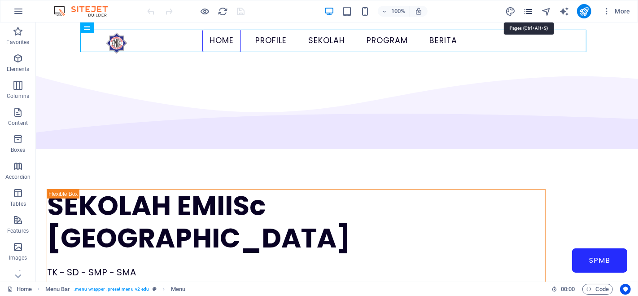
click at [531, 9] on icon "pages" at bounding box center [528, 11] width 10 height 10
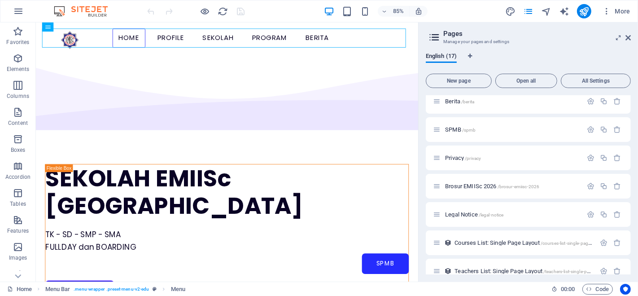
scroll to position [247, 0]
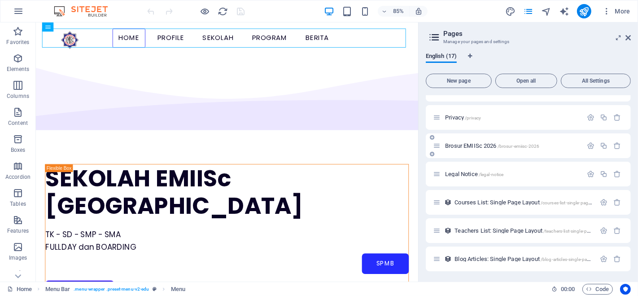
click at [466, 144] on span "Brosur EMIISc 2026 /brosur-emiisc-2026" at bounding box center [492, 145] width 94 height 7
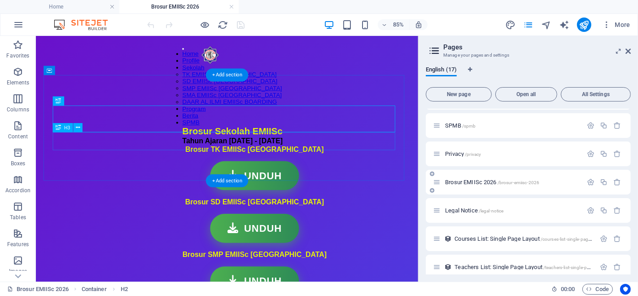
scroll to position [0, 0]
click at [374, 142] on div "Brosur Sekolah EMIISc" at bounding box center [293, 148] width 170 height 13
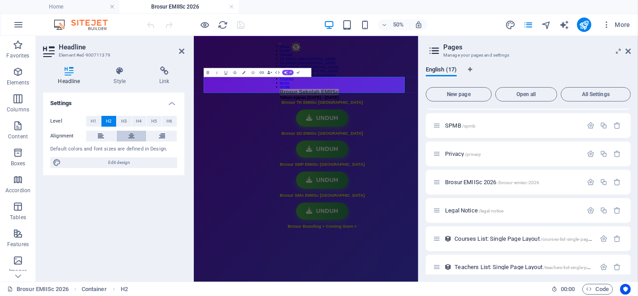
click at [129, 133] on icon at bounding box center [131, 136] width 6 height 11
click at [414, 155] on div "Tahun Ajaran [DATE] - [DATE]" at bounding box center [450, 159] width 170 height 10
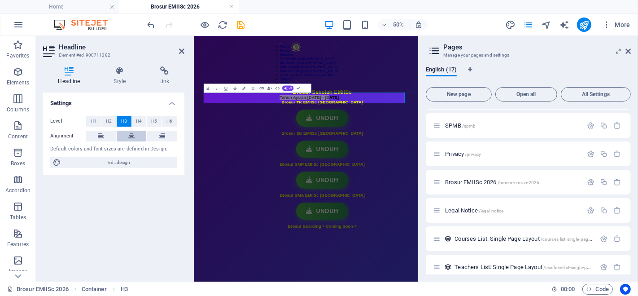
click at [130, 135] on icon at bounding box center [131, 136] width 6 height 11
click at [160, 198] on div "Settings Level H1 H2 H3 H4 H5 H6 Alignment Default colors and font sizes are de…" at bounding box center [113, 183] width 141 height 182
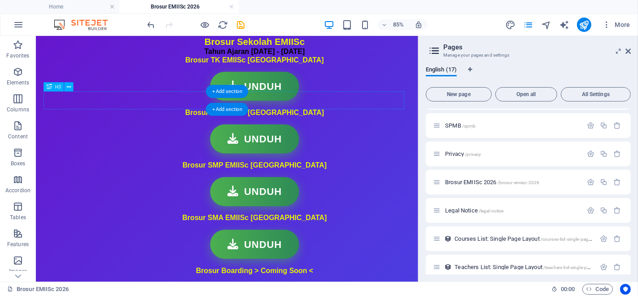
scroll to position [100, 0]
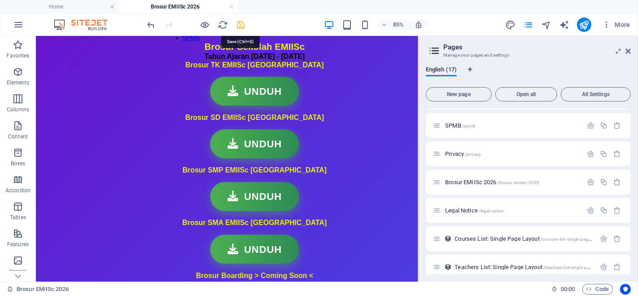
click at [241, 25] on icon "save" at bounding box center [241, 25] width 10 height 10
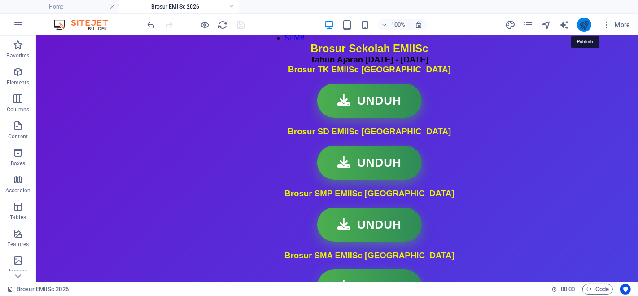
click at [584, 22] on icon "publish" at bounding box center [584, 25] width 10 height 10
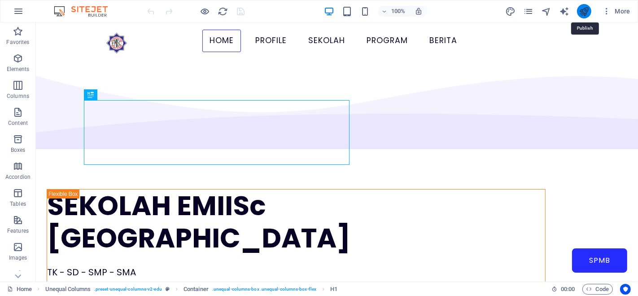
click at [588, 11] on icon "publish" at bounding box center [584, 11] width 10 height 10
click at [529, 10] on icon "pages" at bounding box center [528, 11] width 10 height 10
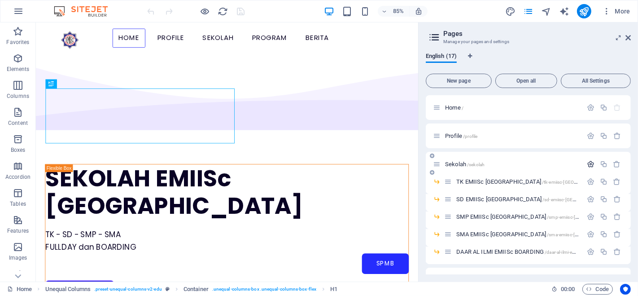
click at [589, 161] on icon "button" at bounding box center [591, 164] width 8 height 8
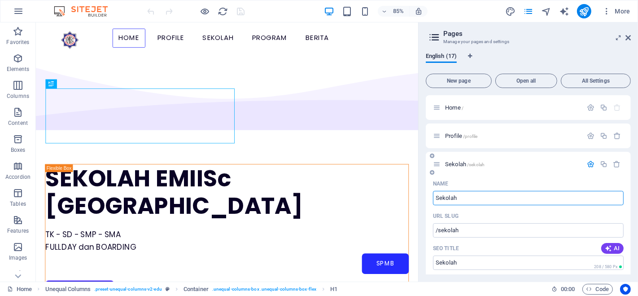
click at [587, 161] on icon "button" at bounding box center [591, 164] width 8 height 8
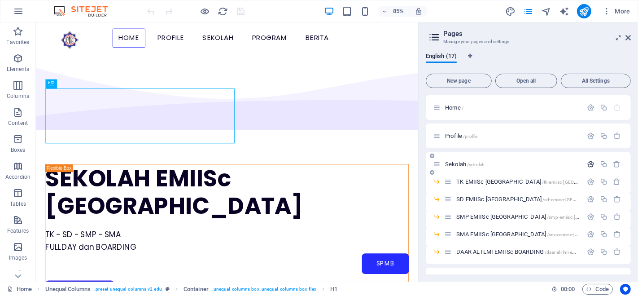
click at [593, 161] on icon "button" at bounding box center [591, 164] width 8 height 8
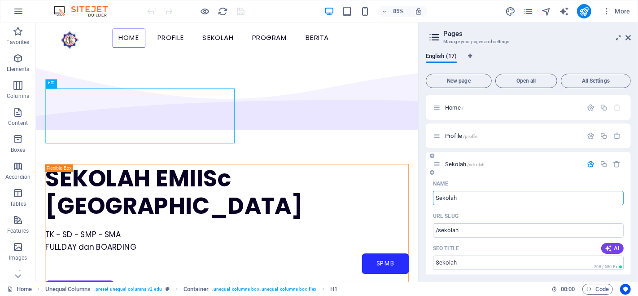
click at [590, 166] on icon "button" at bounding box center [591, 164] width 8 height 8
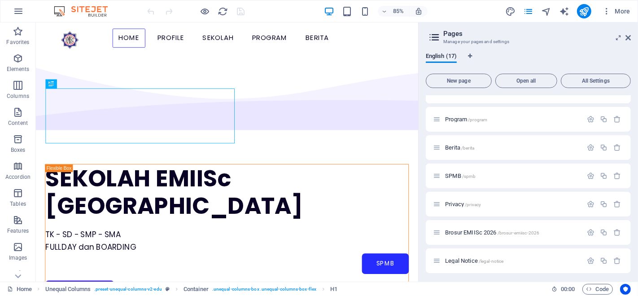
scroll to position [149, 0]
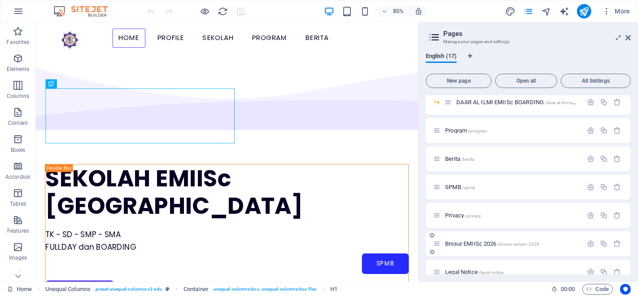
click at [552, 243] on p "Brosur EMIISc 2026 /brosur-emiisc-2026" at bounding box center [512, 243] width 135 height 6
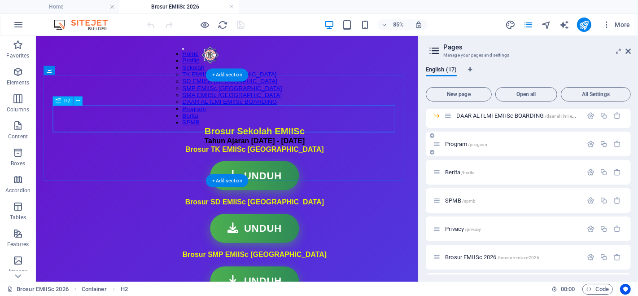
scroll to position [0, 0]
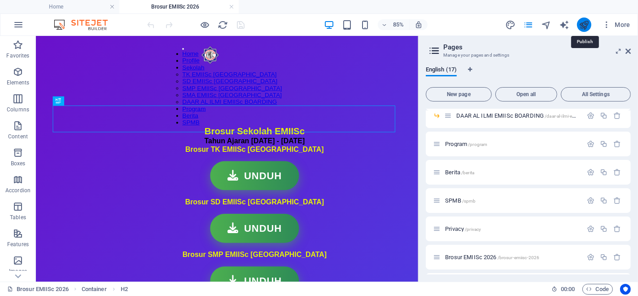
click at [581, 22] on icon "publish" at bounding box center [584, 25] width 10 height 10
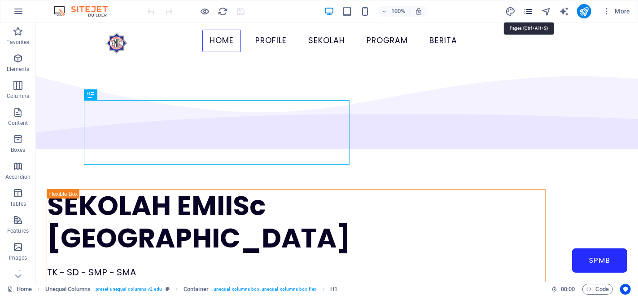
click at [527, 8] on icon "pages" at bounding box center [528, 11] width 10 height 10
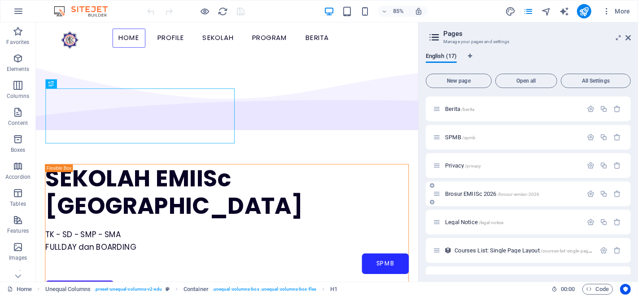
scroll to position [247, 0]
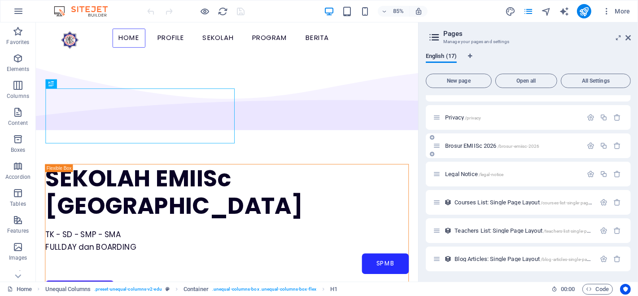
click at [558, 141] on div "Brosur EMIISc 2026 /brosur-emiisc-2026" at bounding box center [507, 145] width 149 height 10
click at [490, 143] on span "Brosur EMIISc 2026 /brosur-emiisc-2026" at bounding box center [492, 145] width 94 height 7
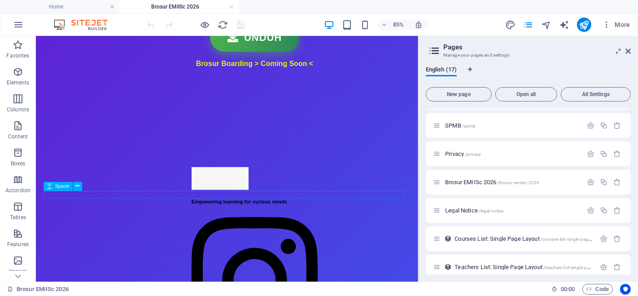
scroll to position [149, 0]
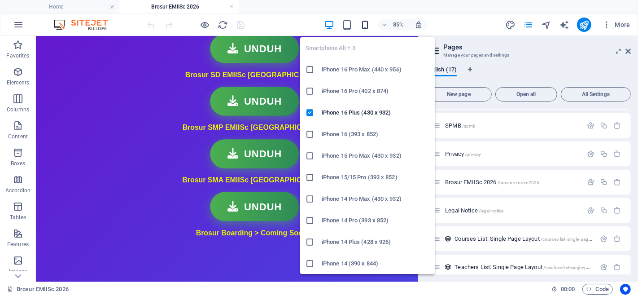
click at [364, 23] on icon "button" at bounding box center [365, 25] width 10 height 10
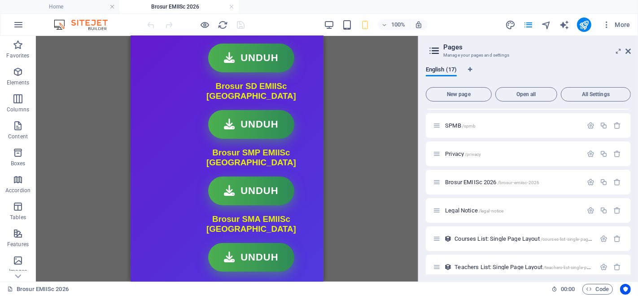
click at [449, 22] on div "100% More" at bounding box center [390, 24] width 488 height 14
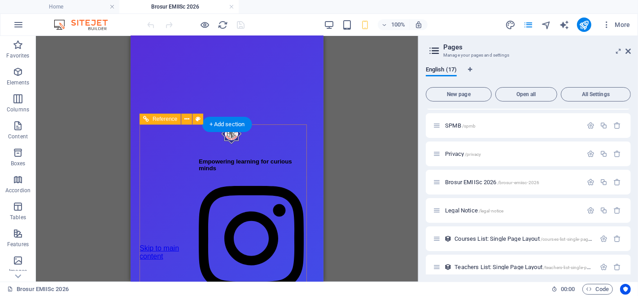
scroll to position [449, 0]
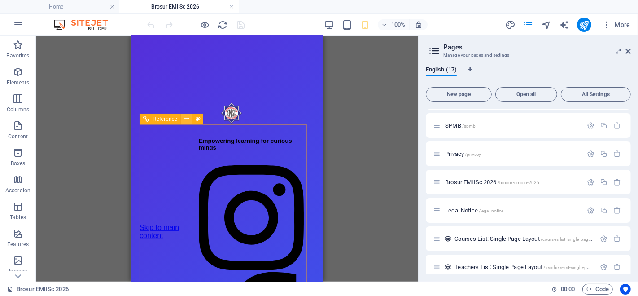
click at [188, 120] on icon at bounding box center [186, 118] width 5 height 9
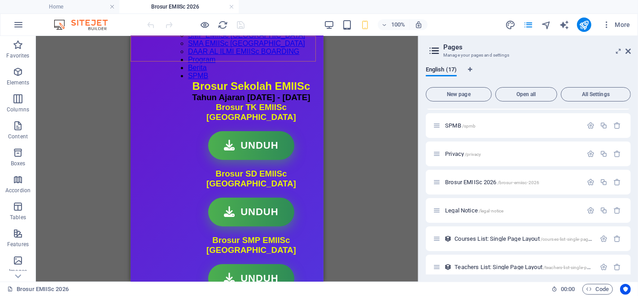
scroll to position [50, 0]
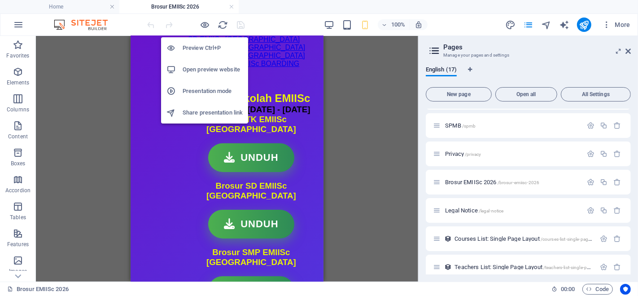
click at [209, 49] on h6 "Preview Ctrl+P" at bounding box center [213, 48] width 60 height 11
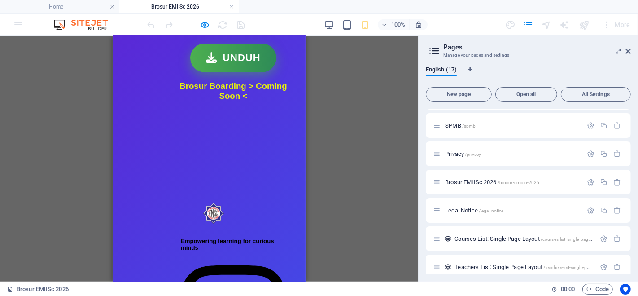
scroll to position [0, 0]
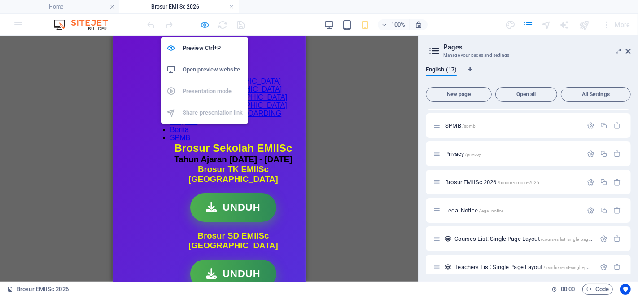
click at [204, 26] on icon "button" at bounding box center [205, 25] width 10 height 10
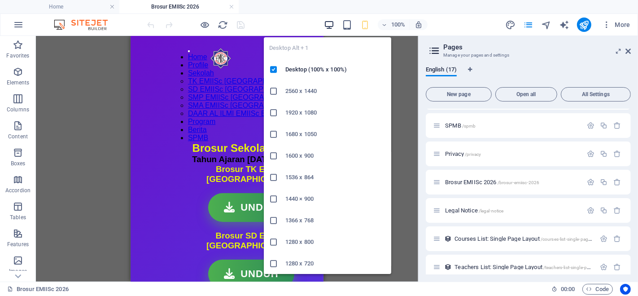
click at [333, 23] on icon "button" at bounding box center [329, 25] width 10 height 10
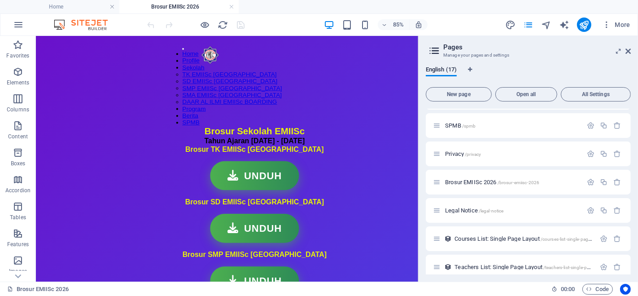
drag, startPoint x: 481, startPoint y: 95, endPoint x: 456, endPoint y: 94, distance: 25.2
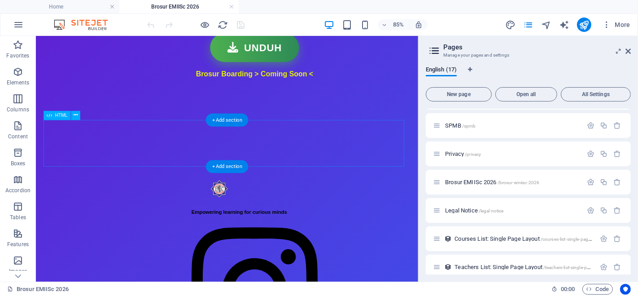
scroll to position [398, 0]
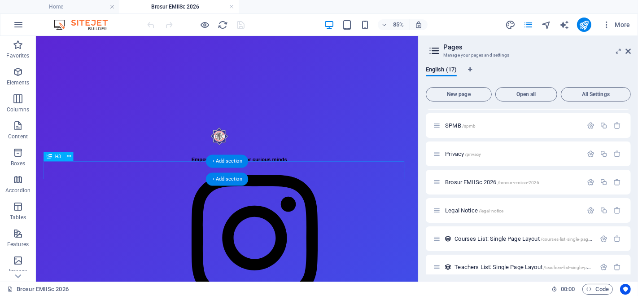
click at [368, 23] on div "Brosur Boarding > Coming Soon <" at bounding box center [293, 18] width 170 height 10
click at [371, 23] on div "Brosur Boarding > Coming Soon <" at bounding box center [293, 18] width 170 height 10
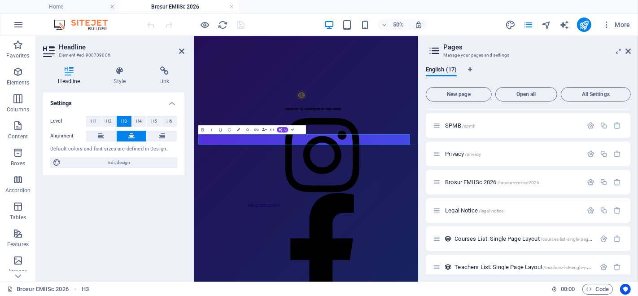
scroll to position [350, 0]
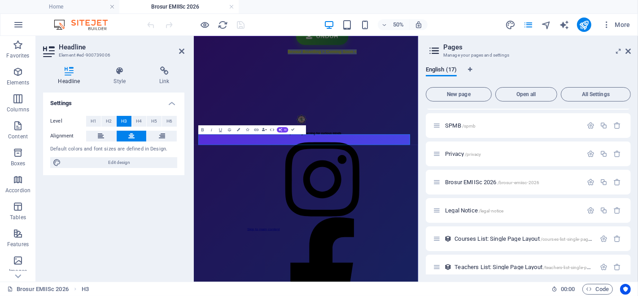
click at [535, 71] on h3 "Brosur Boarding > Coming Soon <" at bounding box center [450, 66] width 170 height 10
click at [535, 52] on div "Tombol Unduh UNDUH" at bounding box center [450, 35] width 170 height 34
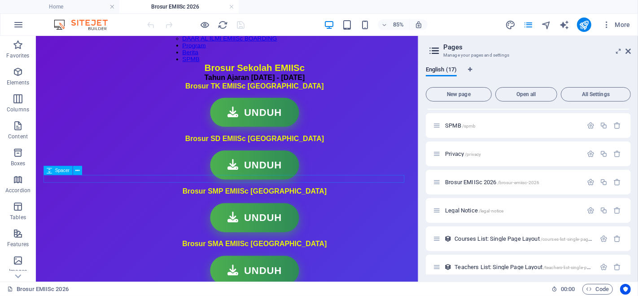
scroll to position [0, 0]
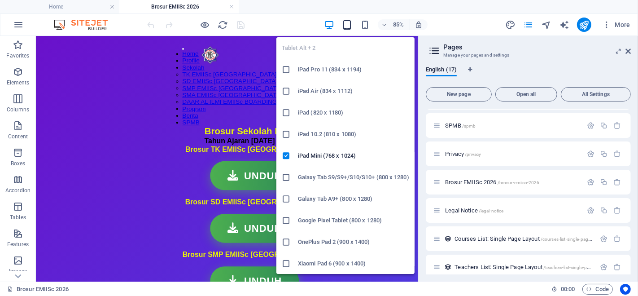
click at [349, 22] on icon "button" at bounding box center [347, 25] width 10 height 10
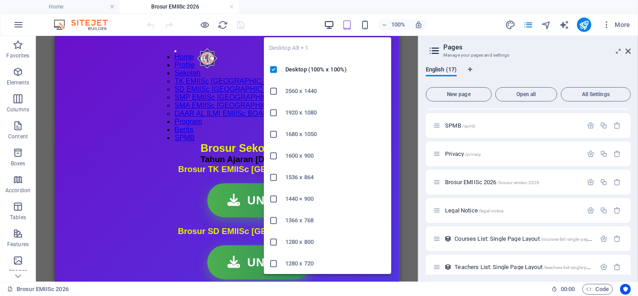
click at [329, 24] on icon "button" at bounding box center [329, 25] width 10 height 10
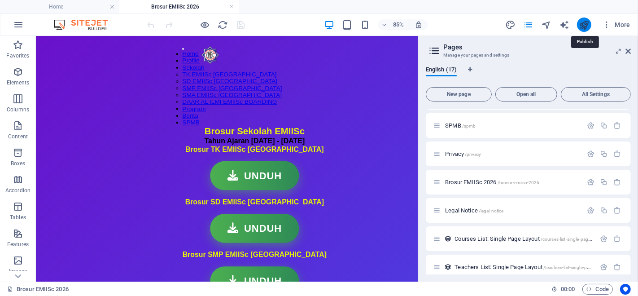
click at [580, 23] on icon "publish" at bounding box center [584, 25] width 10 height 10
